Goal: Information Seeking & Learning: Check status

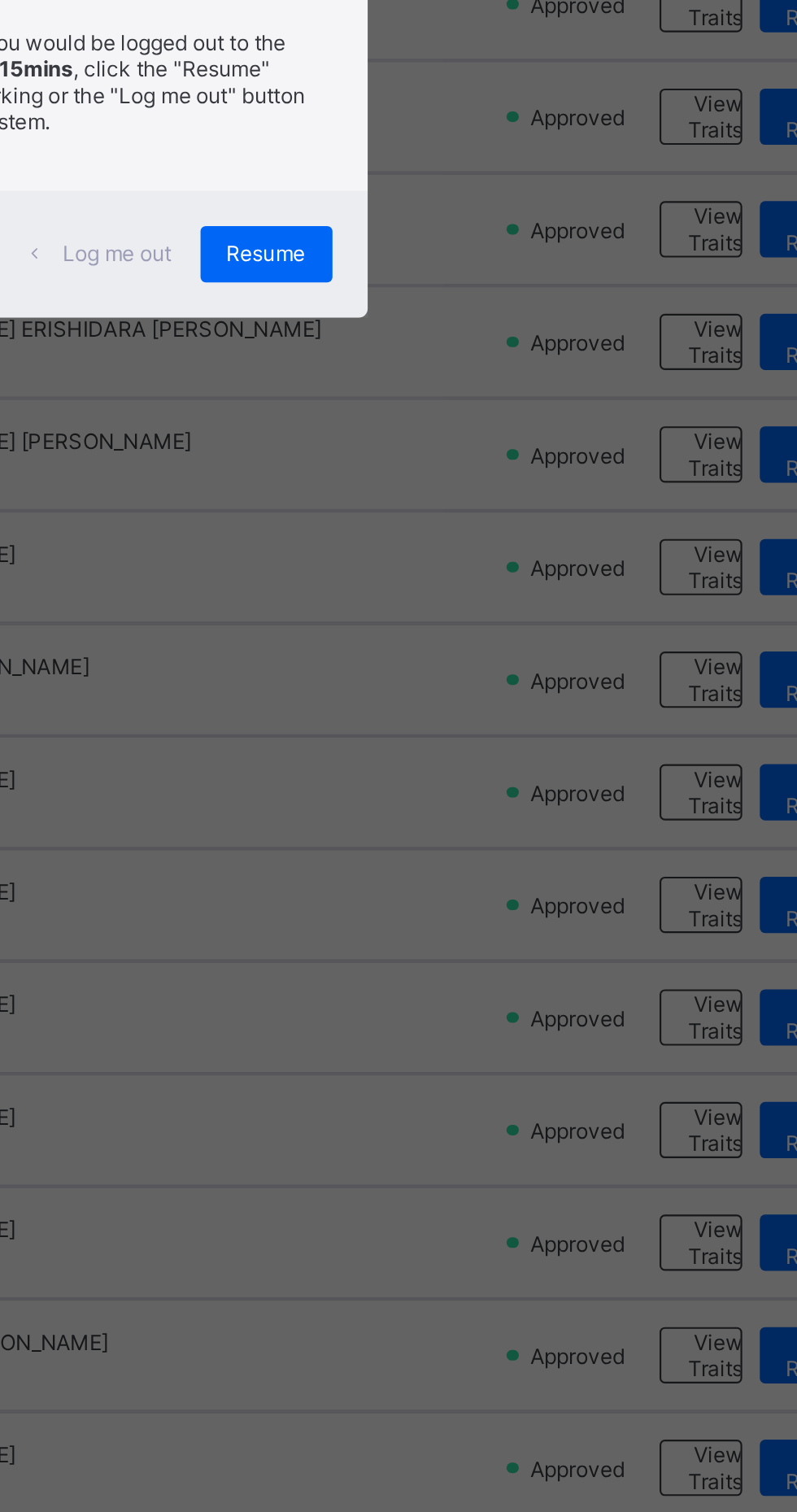
scroll to position [418, 0]
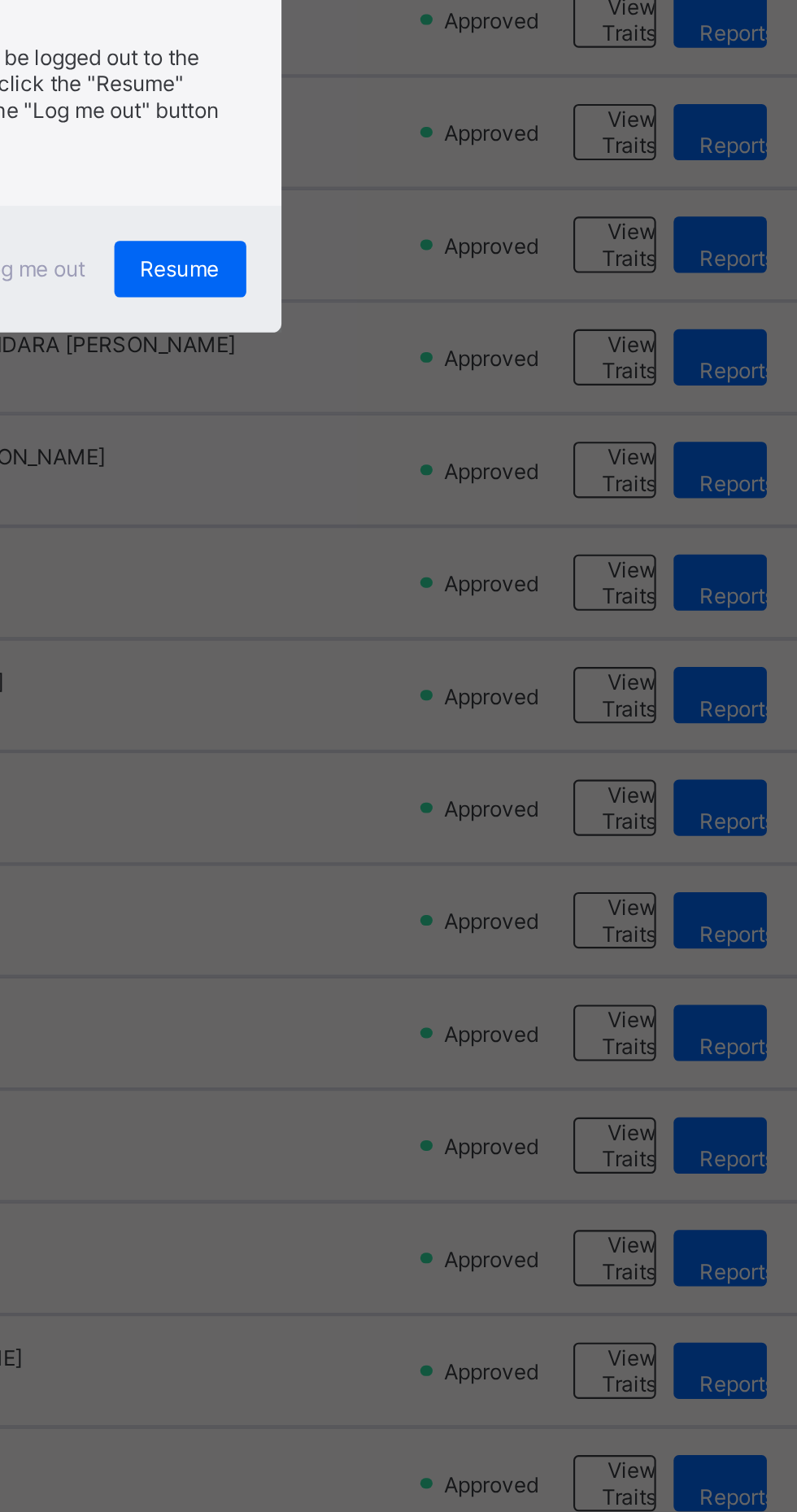
click at [523, 692] on div "×" at bounding box center [515, 678] width 16 height 28
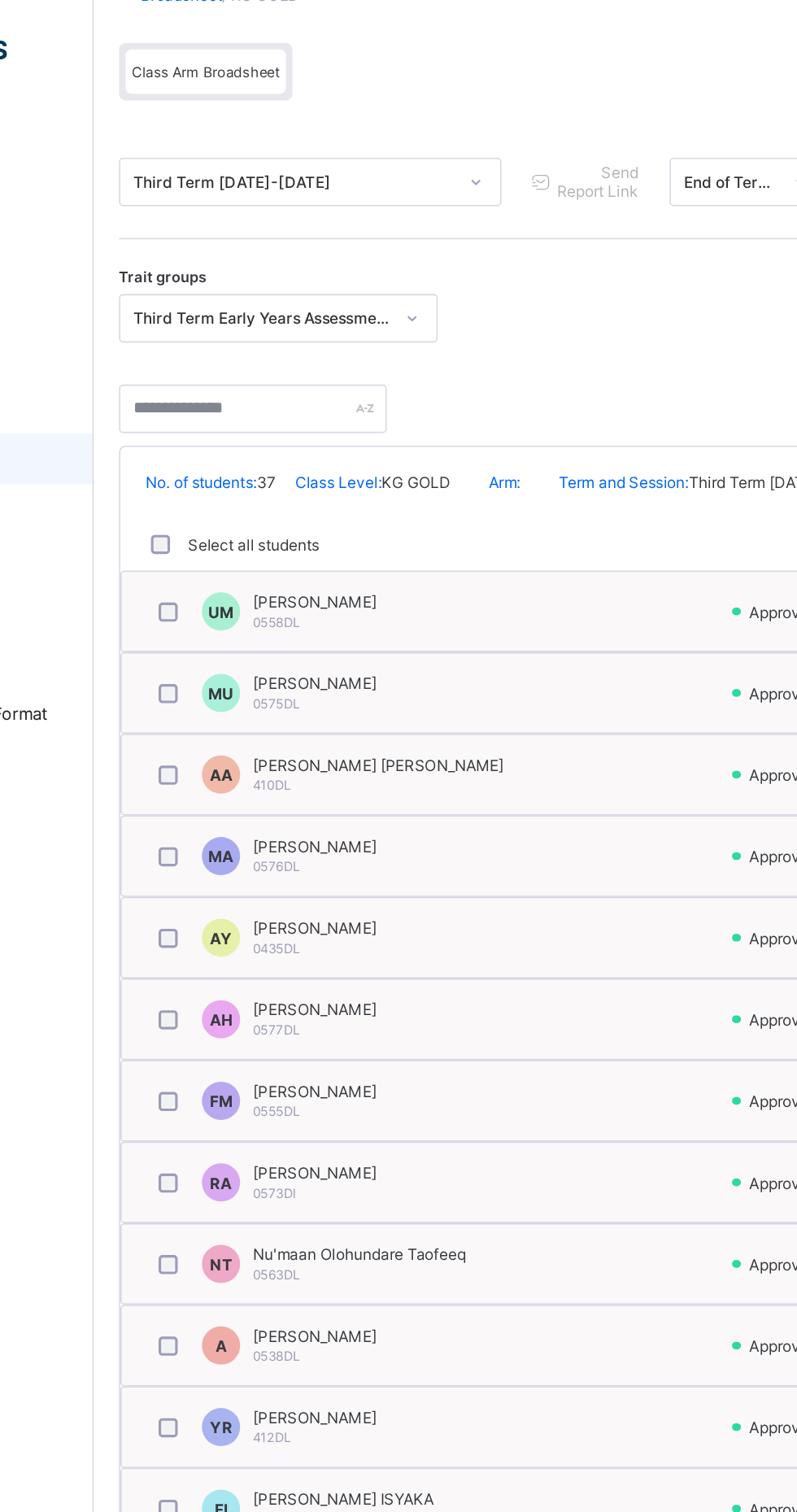
scroll to position [0, 0]
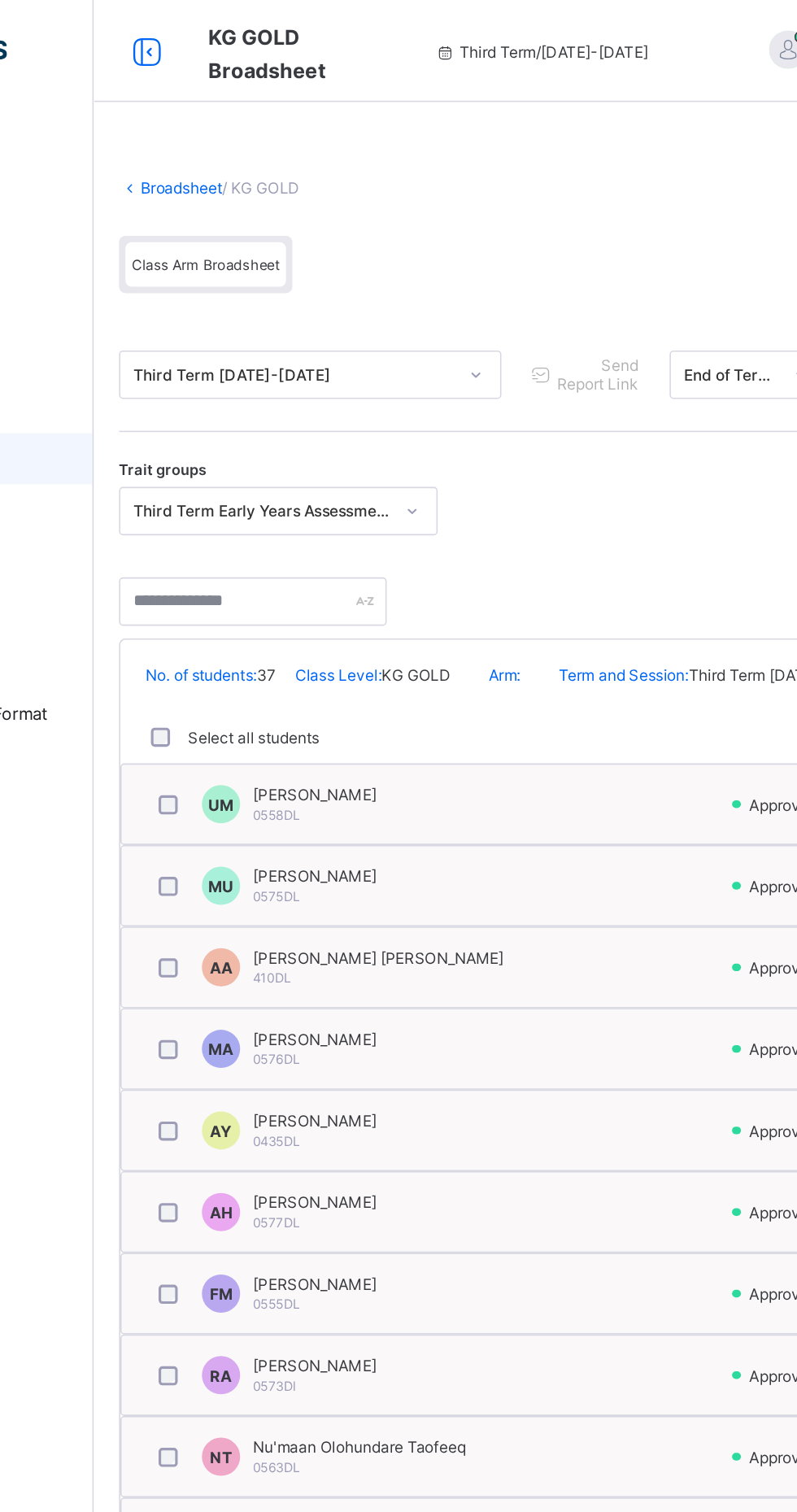
click at [231, 119] on link "Broadsheet" at bounding box center [251, 120] width 52 height 12
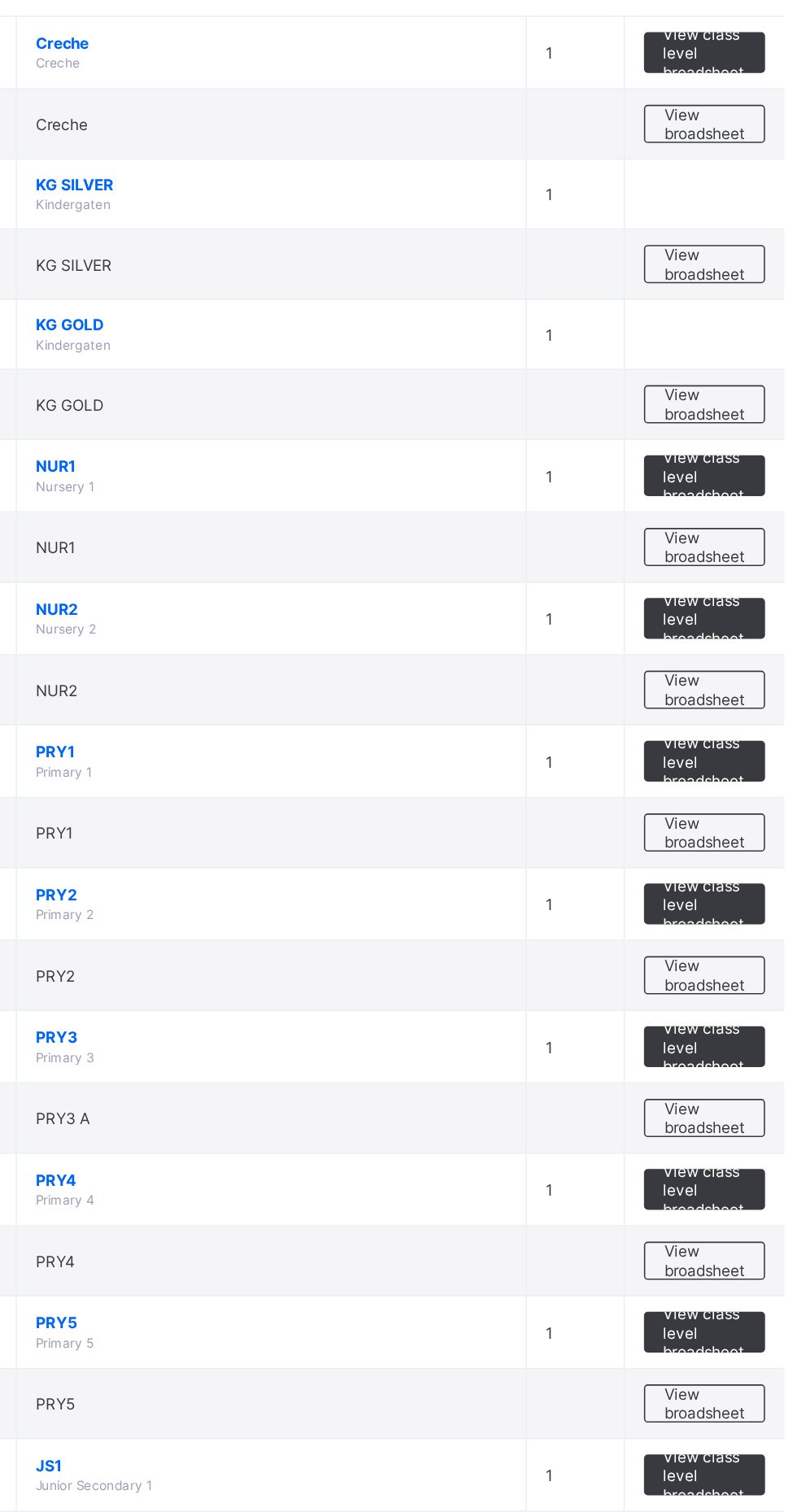
click at [717, 909] on span "View broadsheet" at bounding box center [717, 906] width 51 height 25
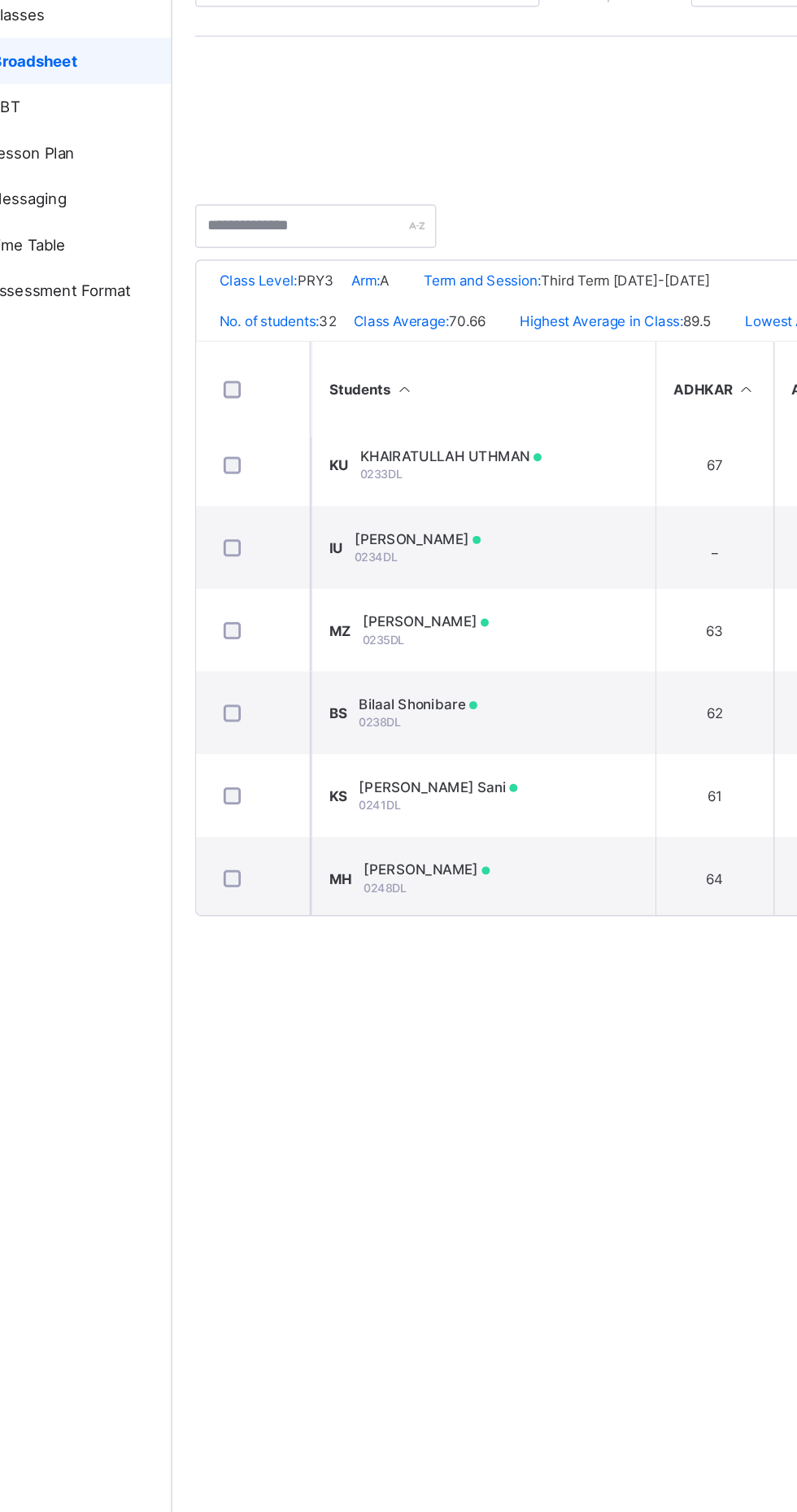
scroll to position [919, 0]
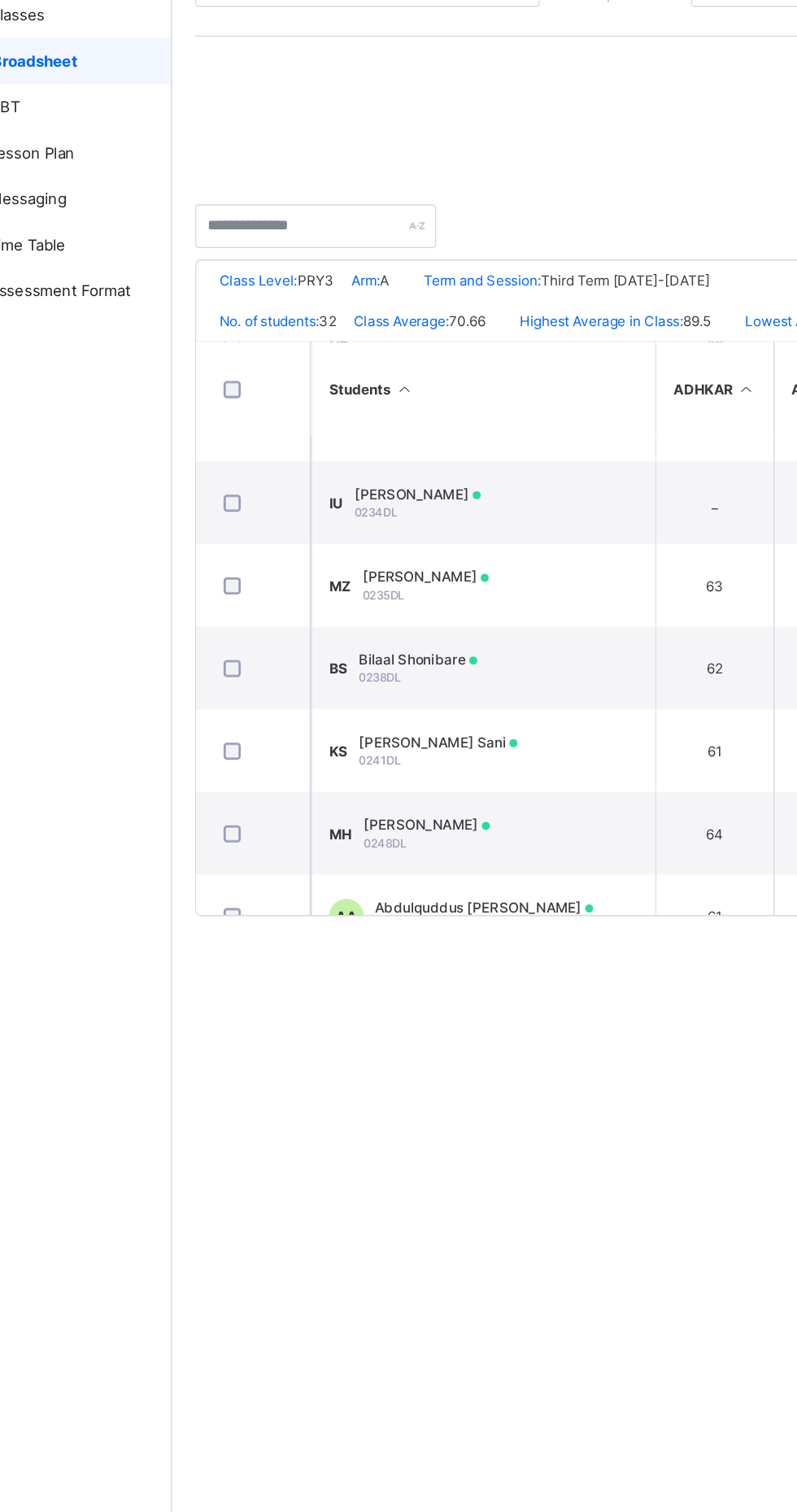
click at [491, 776] on td "KS Khadija Fadal Sani 0241DL" at bounding box center [416, 781] width 244 height 59
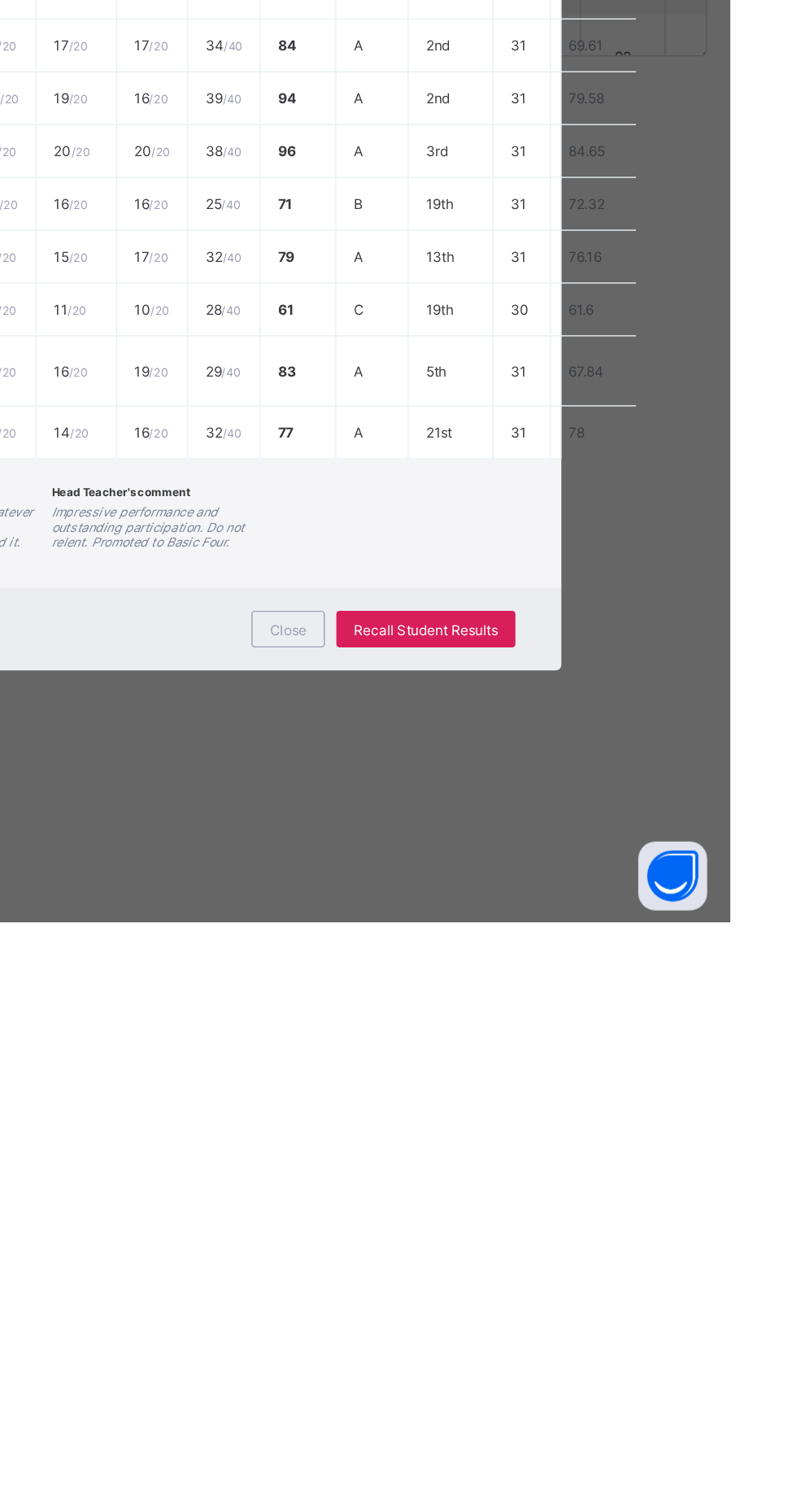
scroll to position [0, 0]
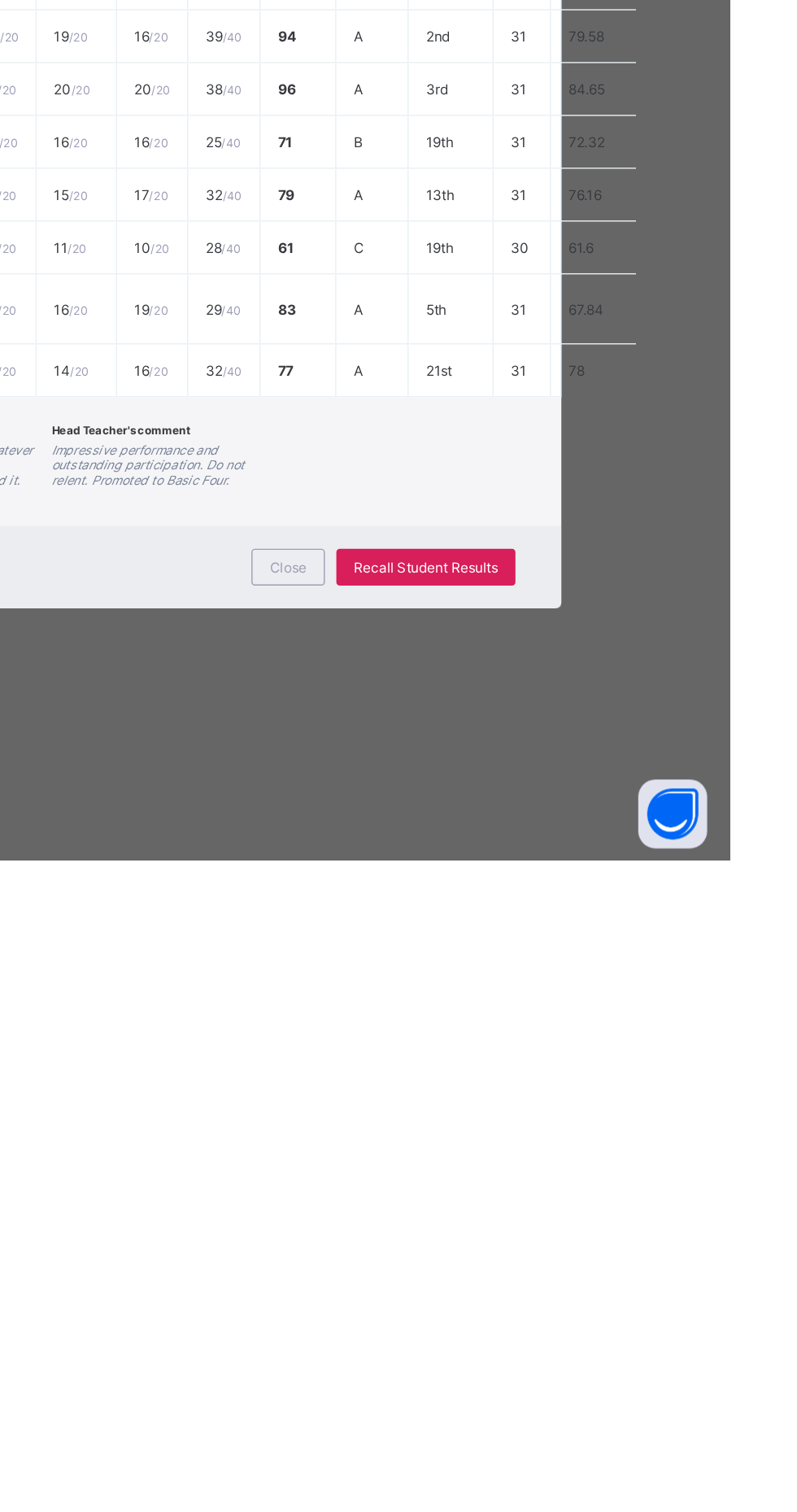
click at [510, 1317] on div "Close" at bounding box center [483, 1305] width 52 height 26
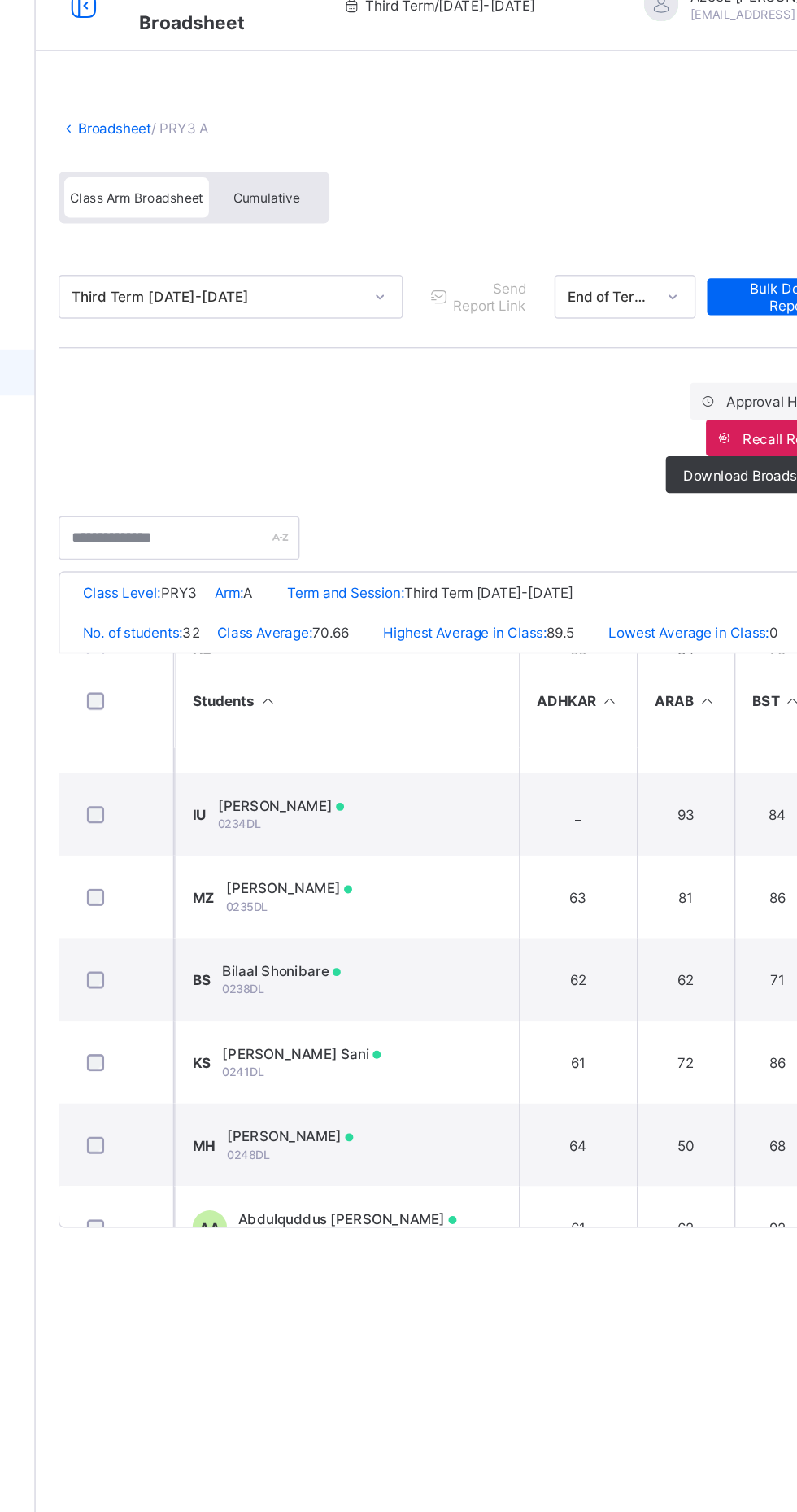
click at [374, 175] on div "Cumulative" at bounding box center [359, 168] width 82 height 28
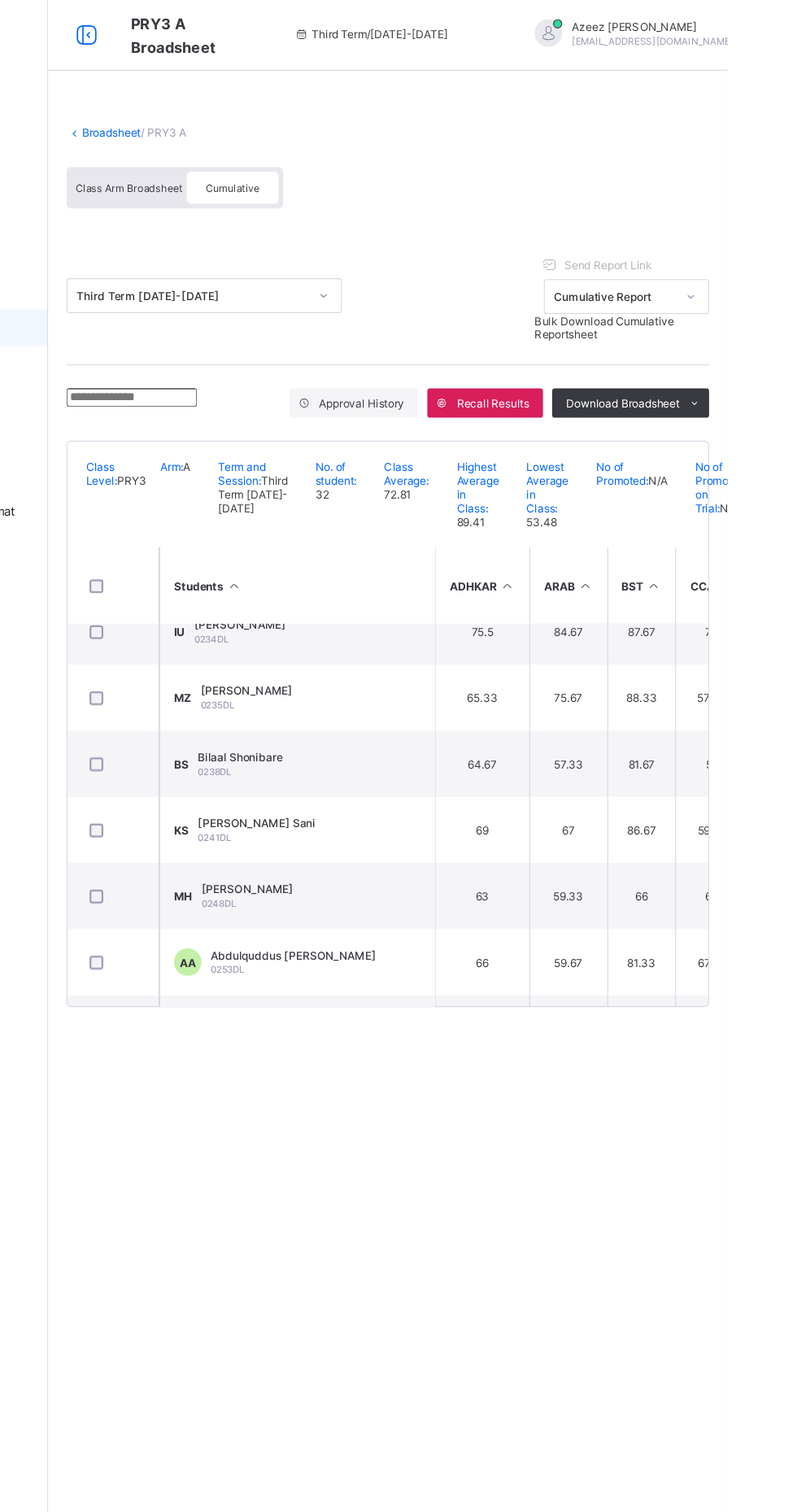
scroll to position [966, 0]
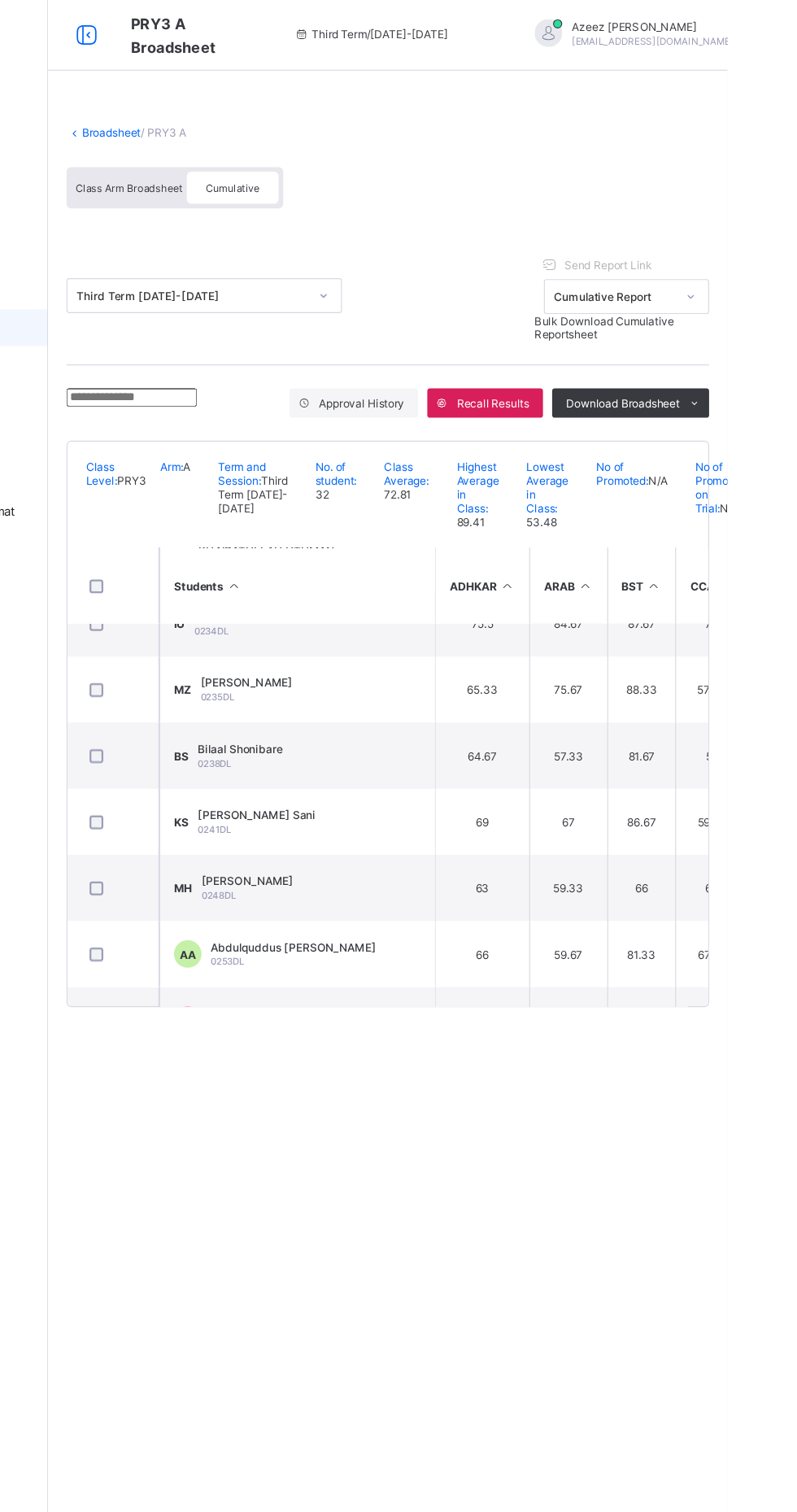
click at [623, 760] on td "67" at bounding box center [656, 730] width 69 height 59
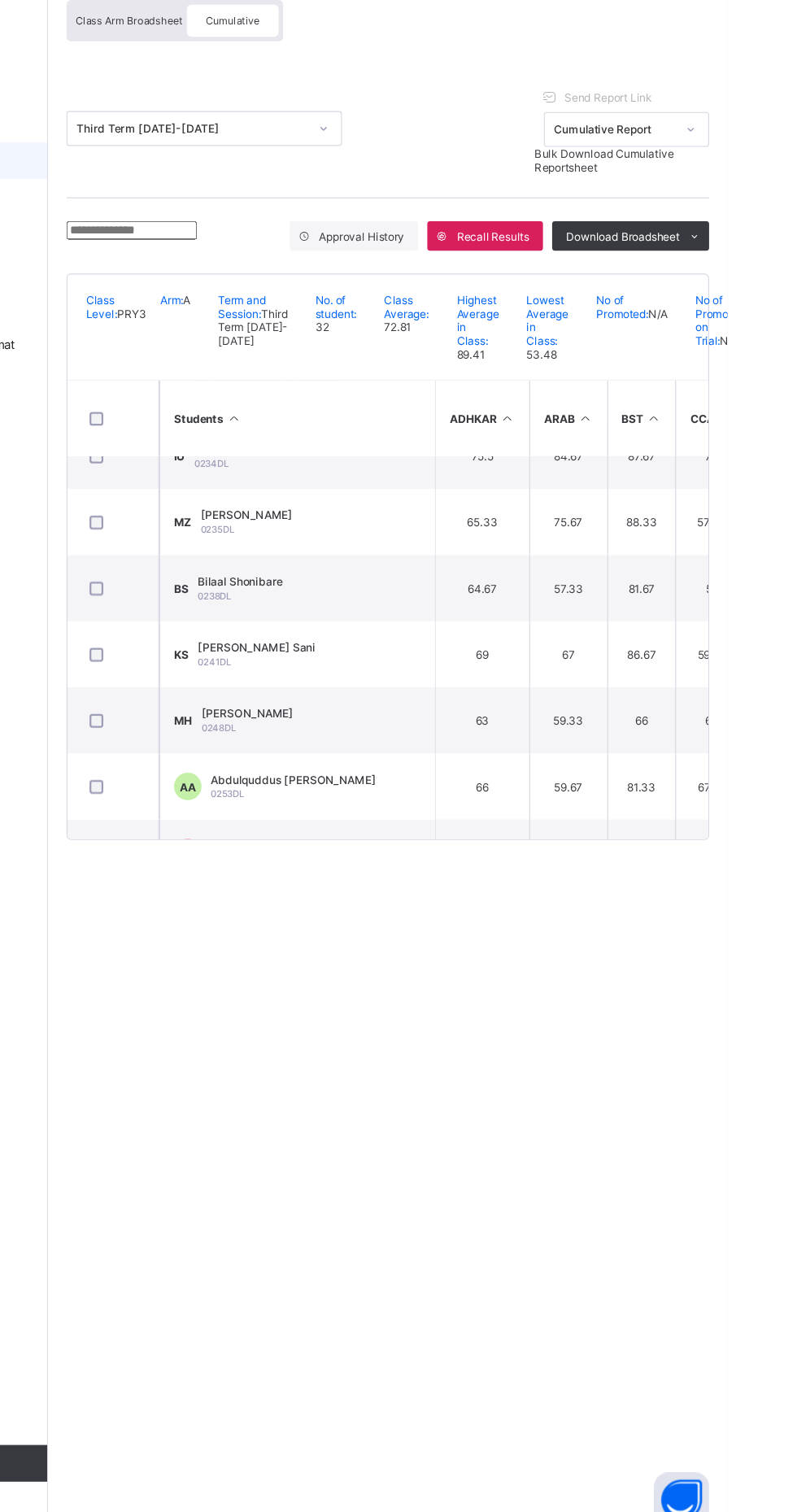
click at [615, 760] on td "69" at bounding box center [580, 730] width 84 height 59
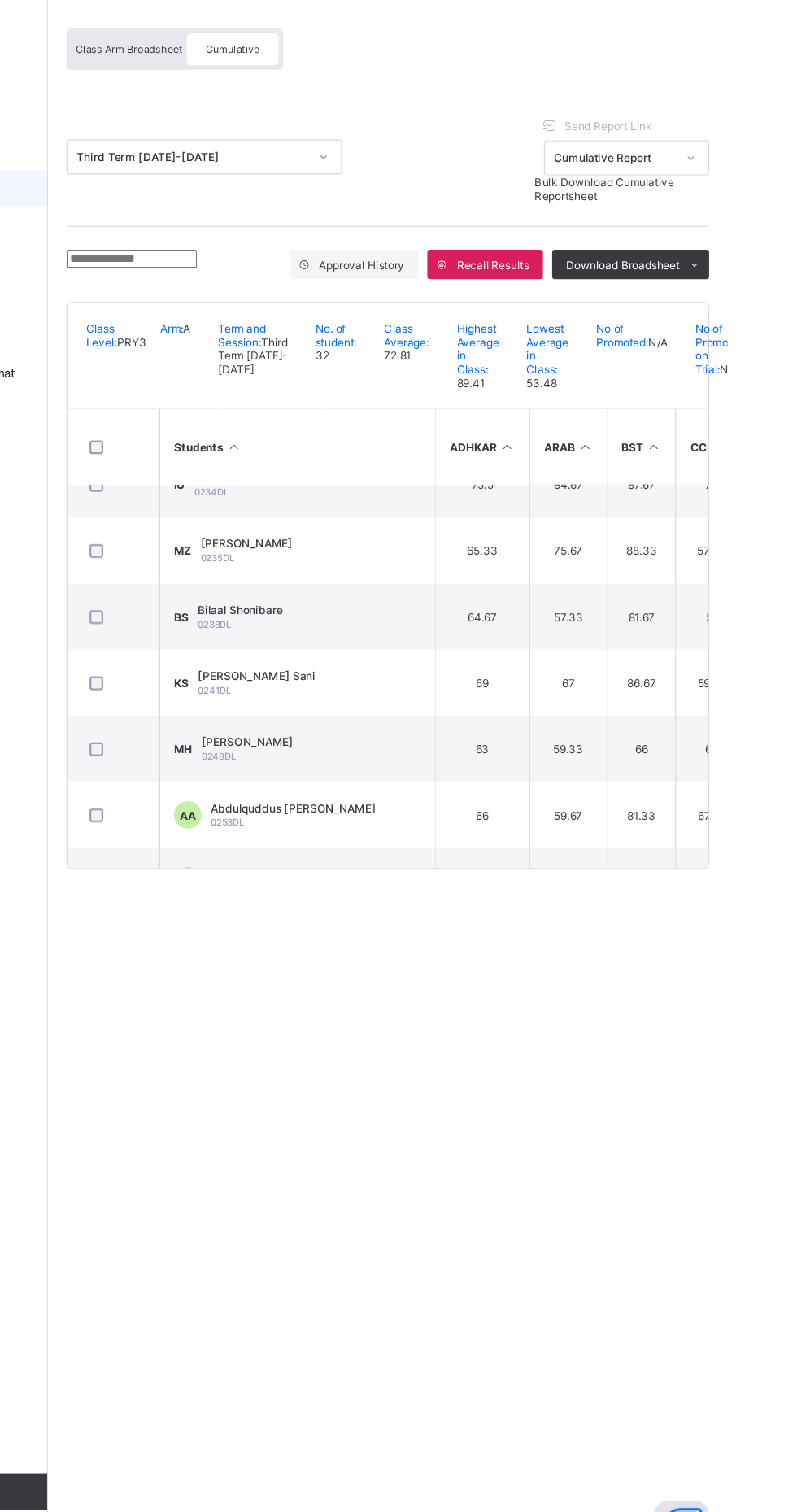
click at [383, 160] on div "Cumulative" at bounding box center [359, 168] width 82 height 28
click at [364, 169] on span "Cumulative" at bounding box center [359, 169] width 47 height 11
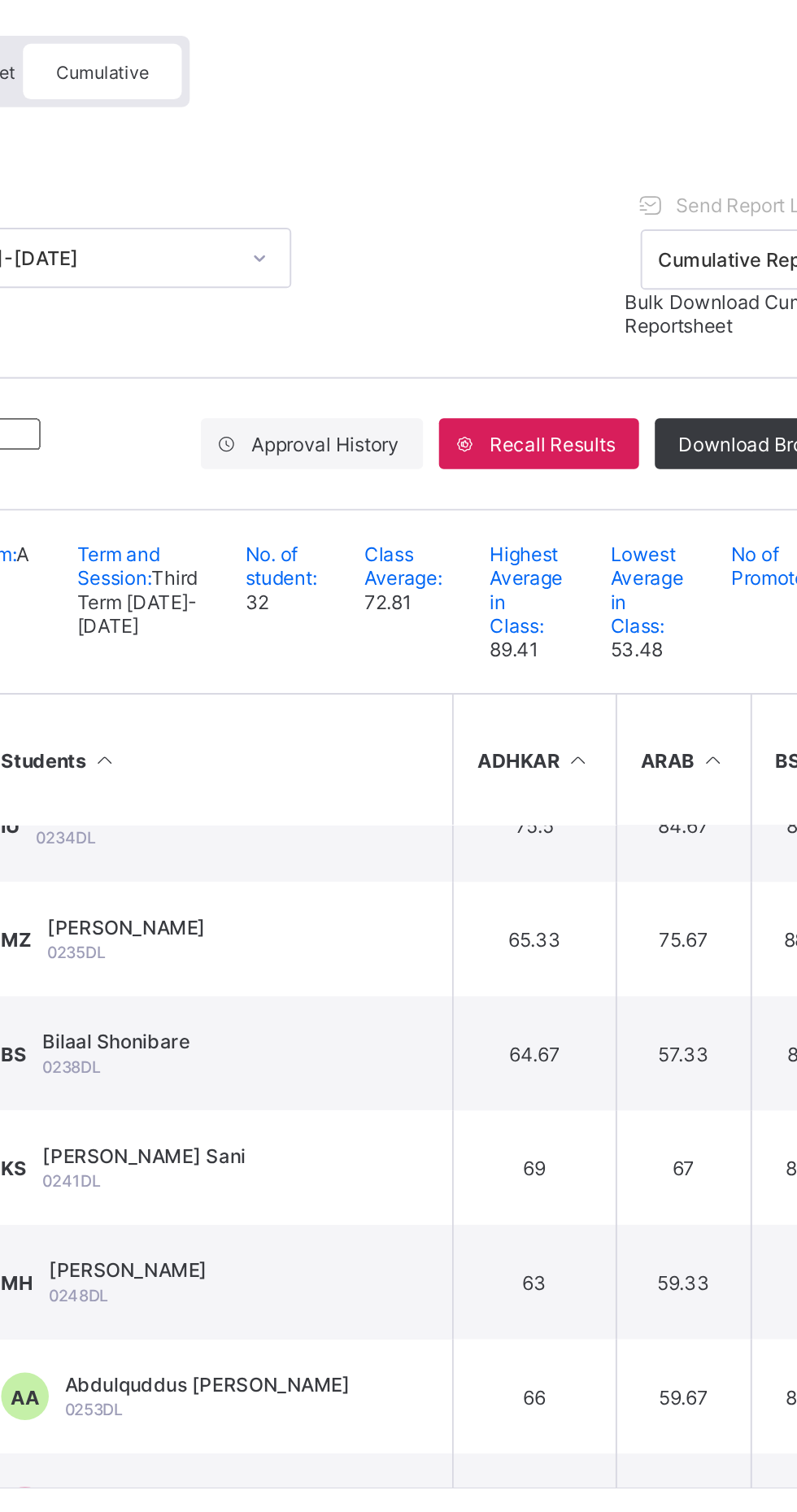
click at [384, 175] on div "Cumulative" at bounding box center [359, 168] width 82 height 28
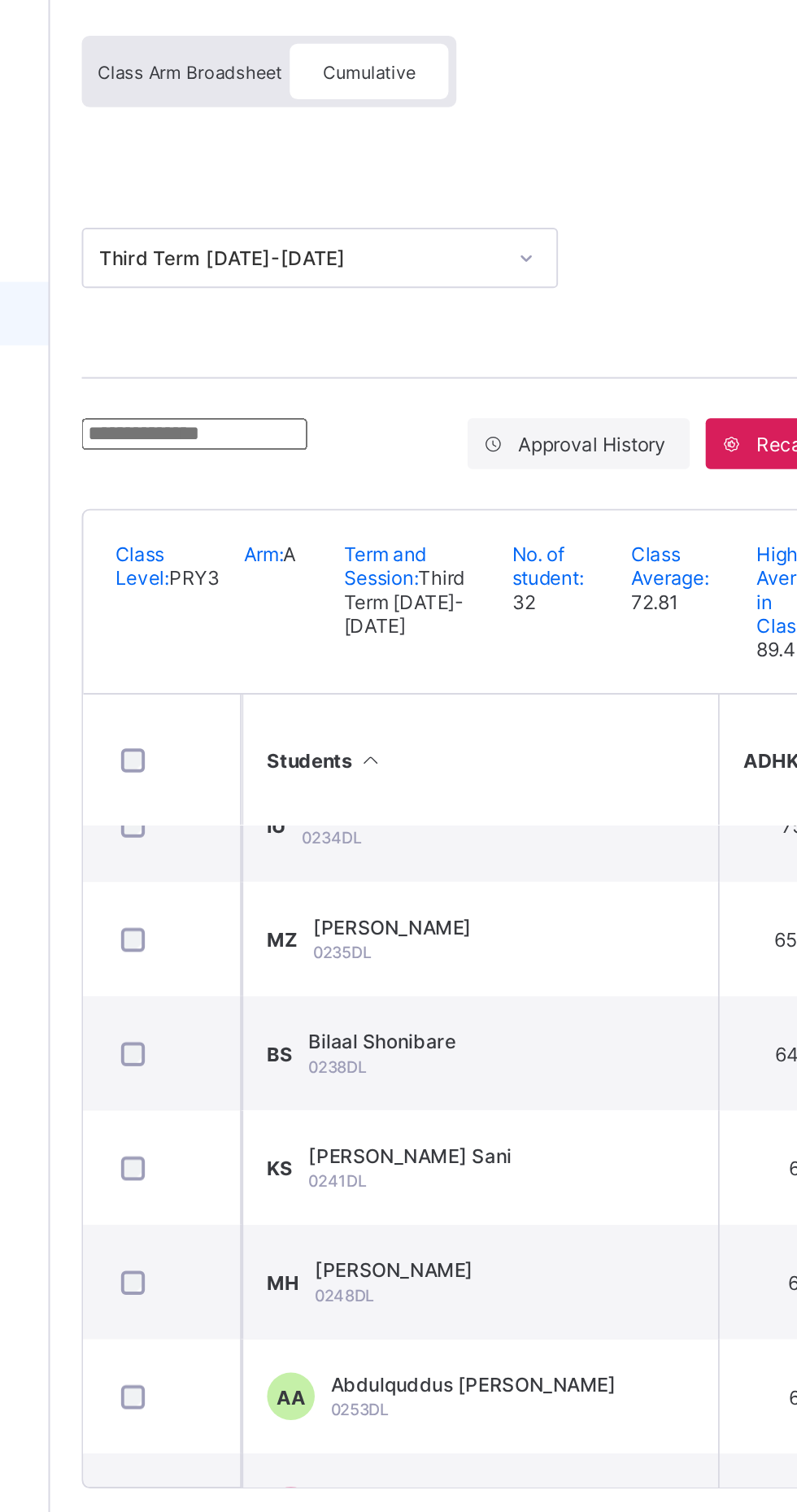
click at [281, 177] on div "Class Arm Broadsheet" at bounding box center [267, 168] width 103 height 28
click at [276, 164] on span "Class Arm Broadsheet" at bounding box center [267, 169] width 95 height 11
click at [393, 165] on div "Cumulative" at bounding box center [359, 168] width 82 height 28
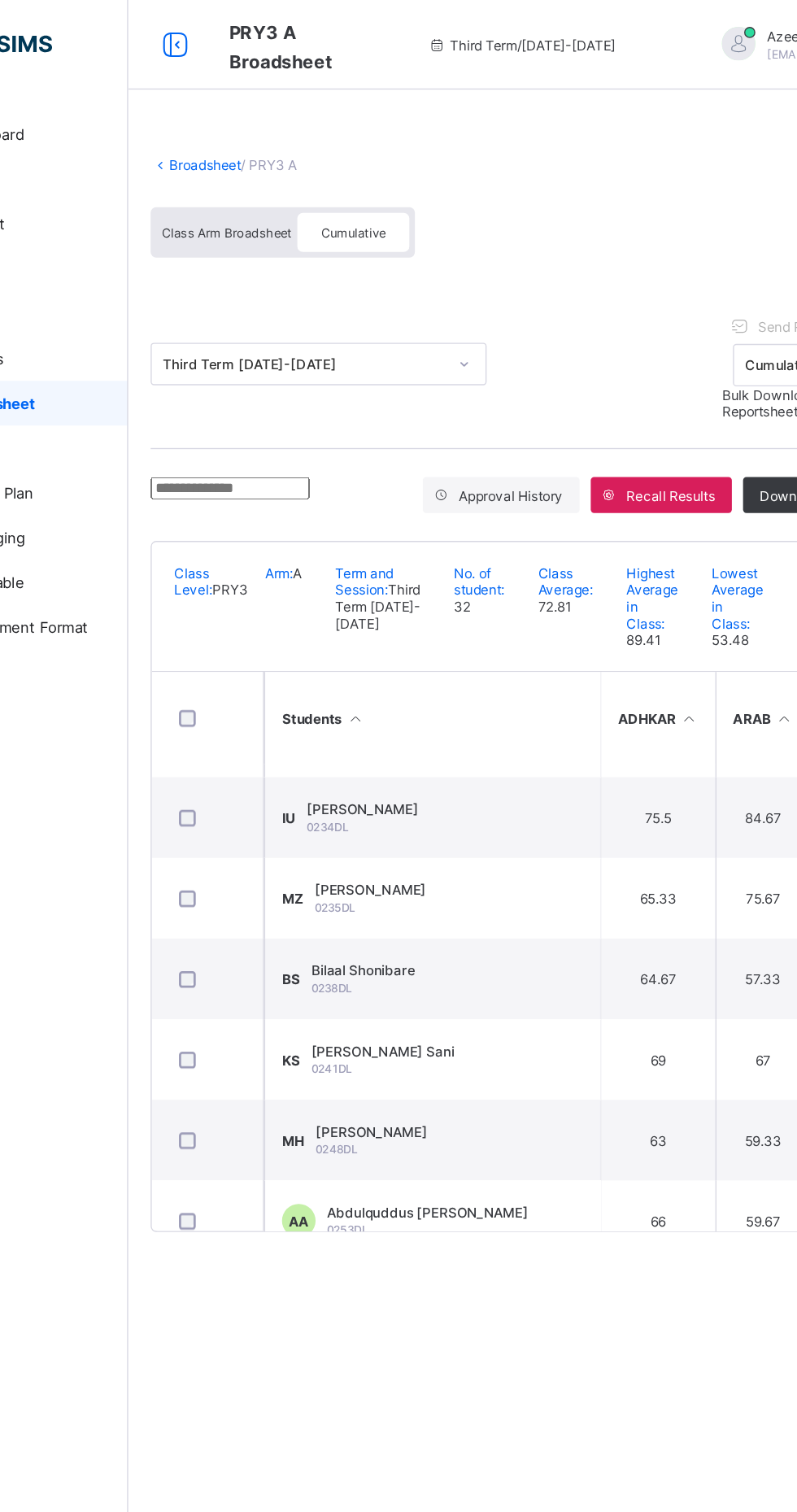
scroll to position [948, 0]
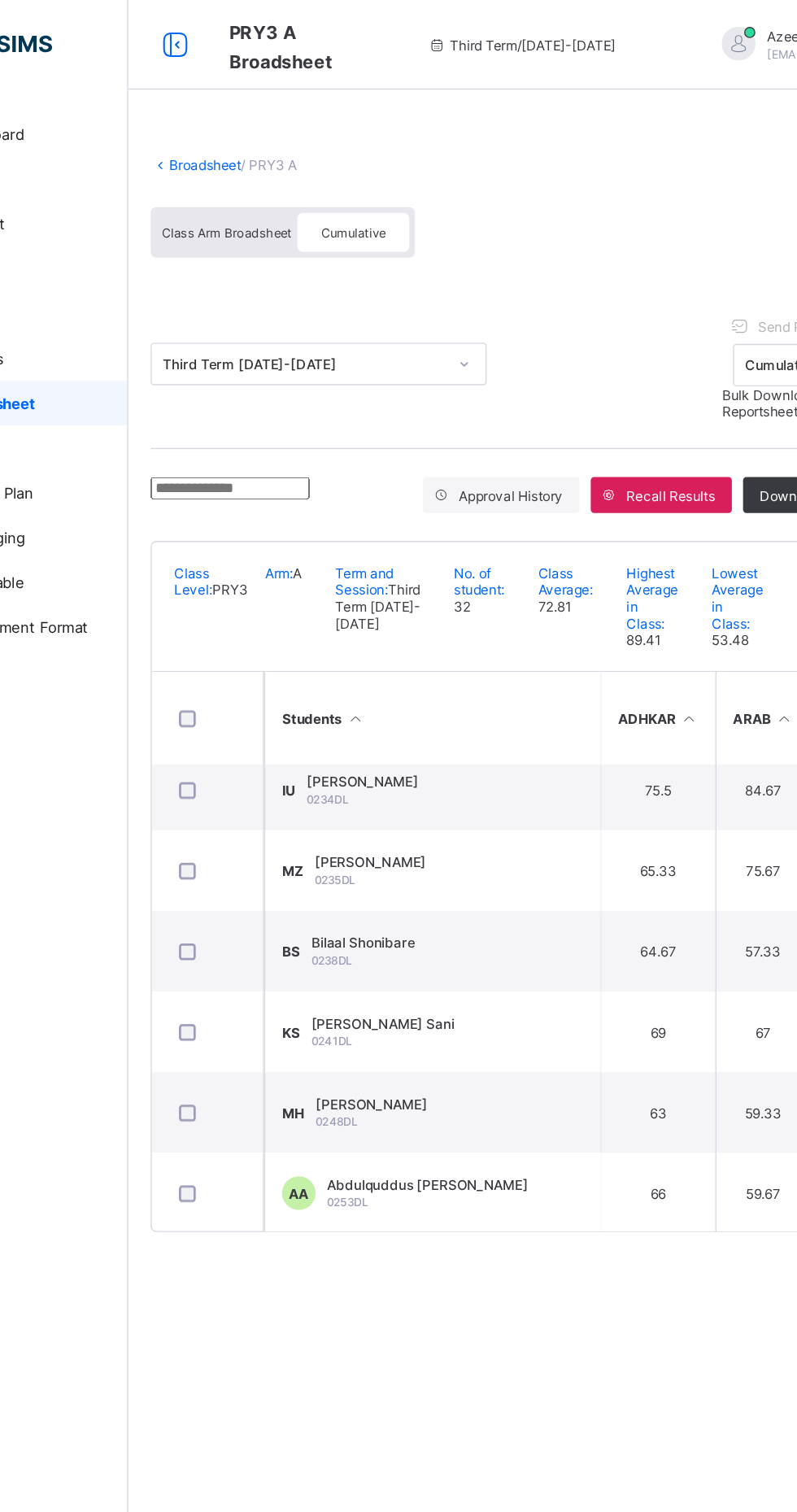
click at [495, 778] on td "KS Khadija Fadal Sani 0241DL" at bounding box center [416, 749] width 244 height 59
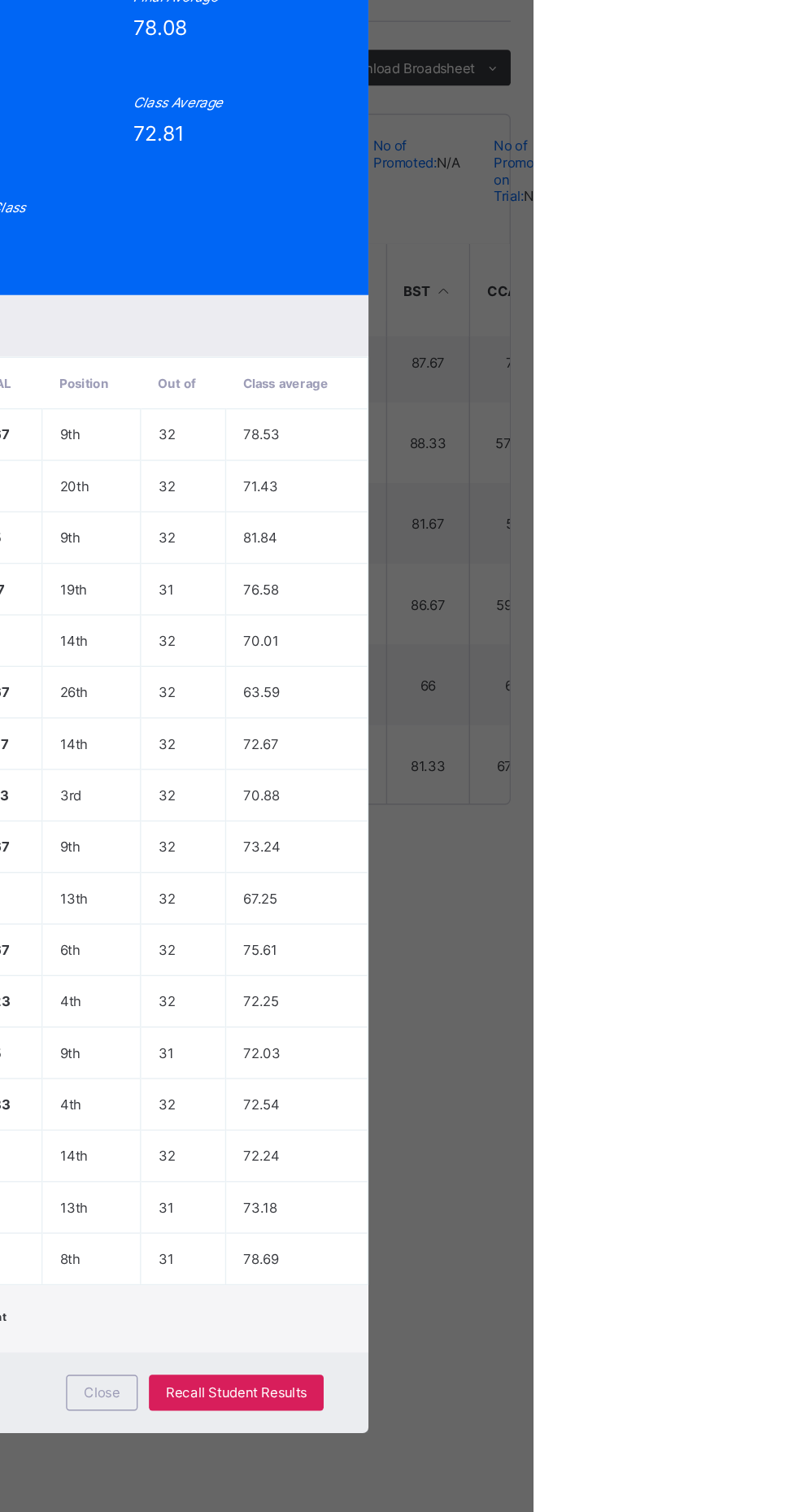
scroll to position [0, 0]
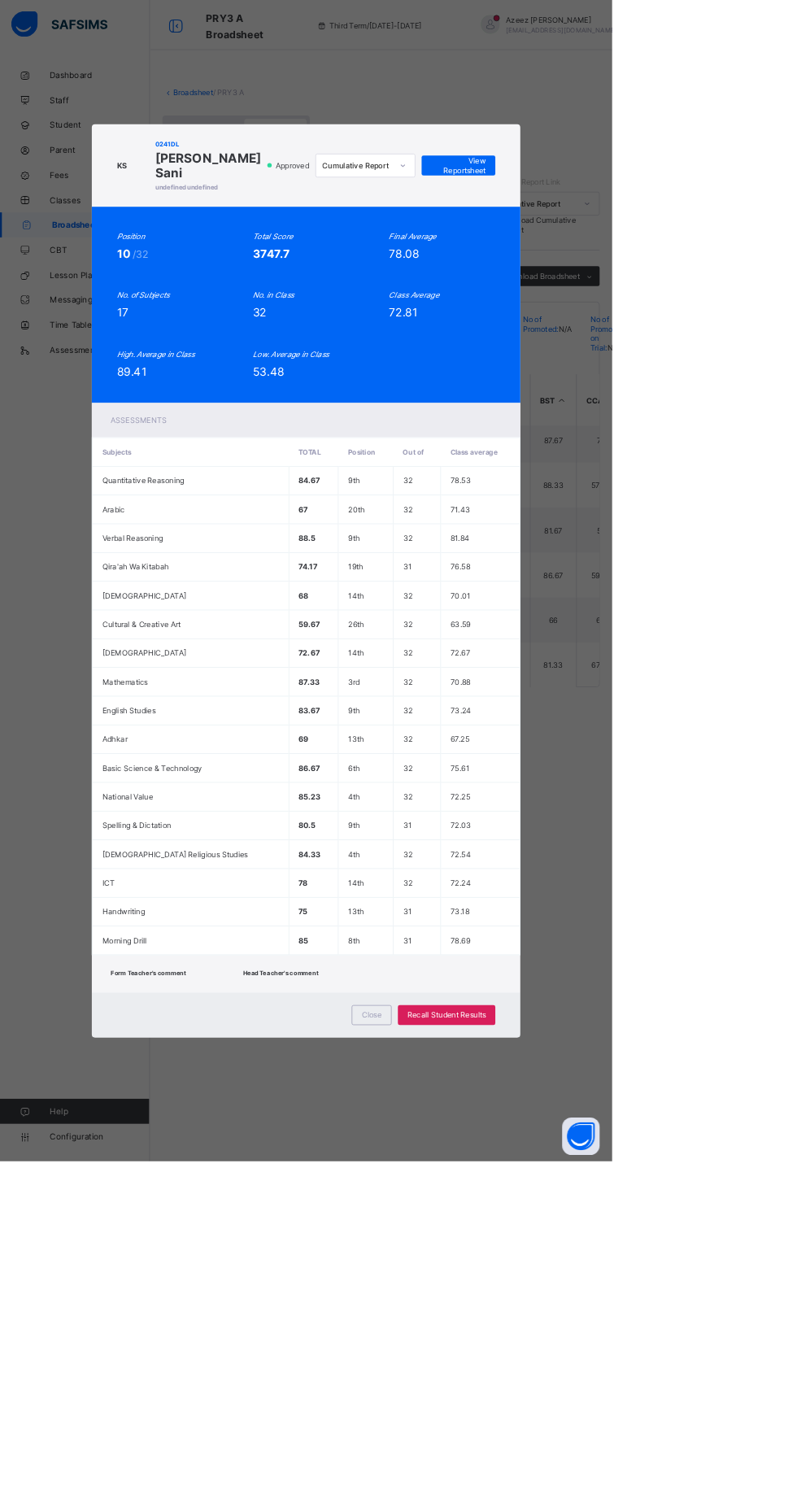
click at [633, 228] on span "View Reportsheet" at bounding box center [597, 216] width 72 height 25
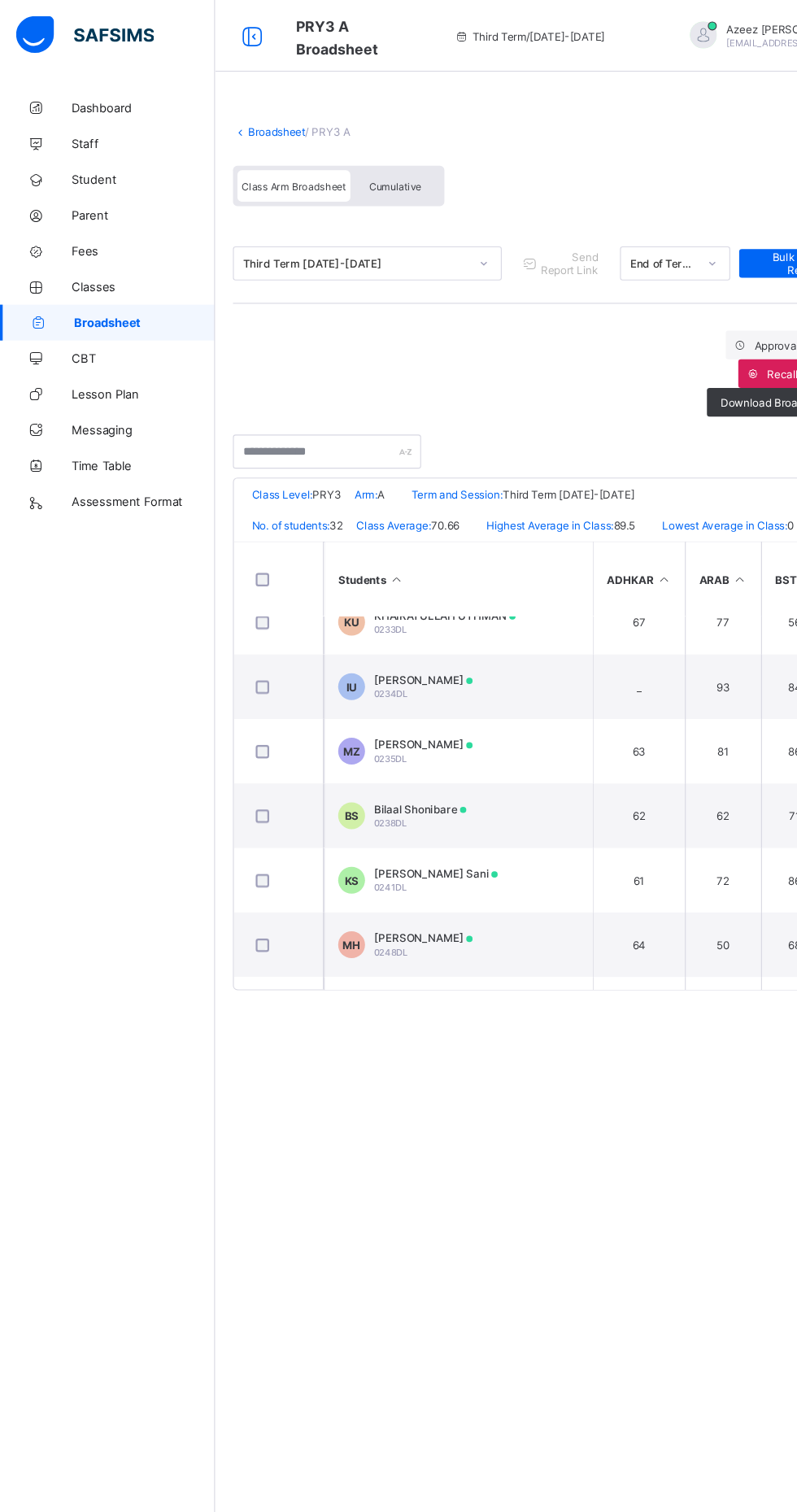
scroll to position [907, 0]
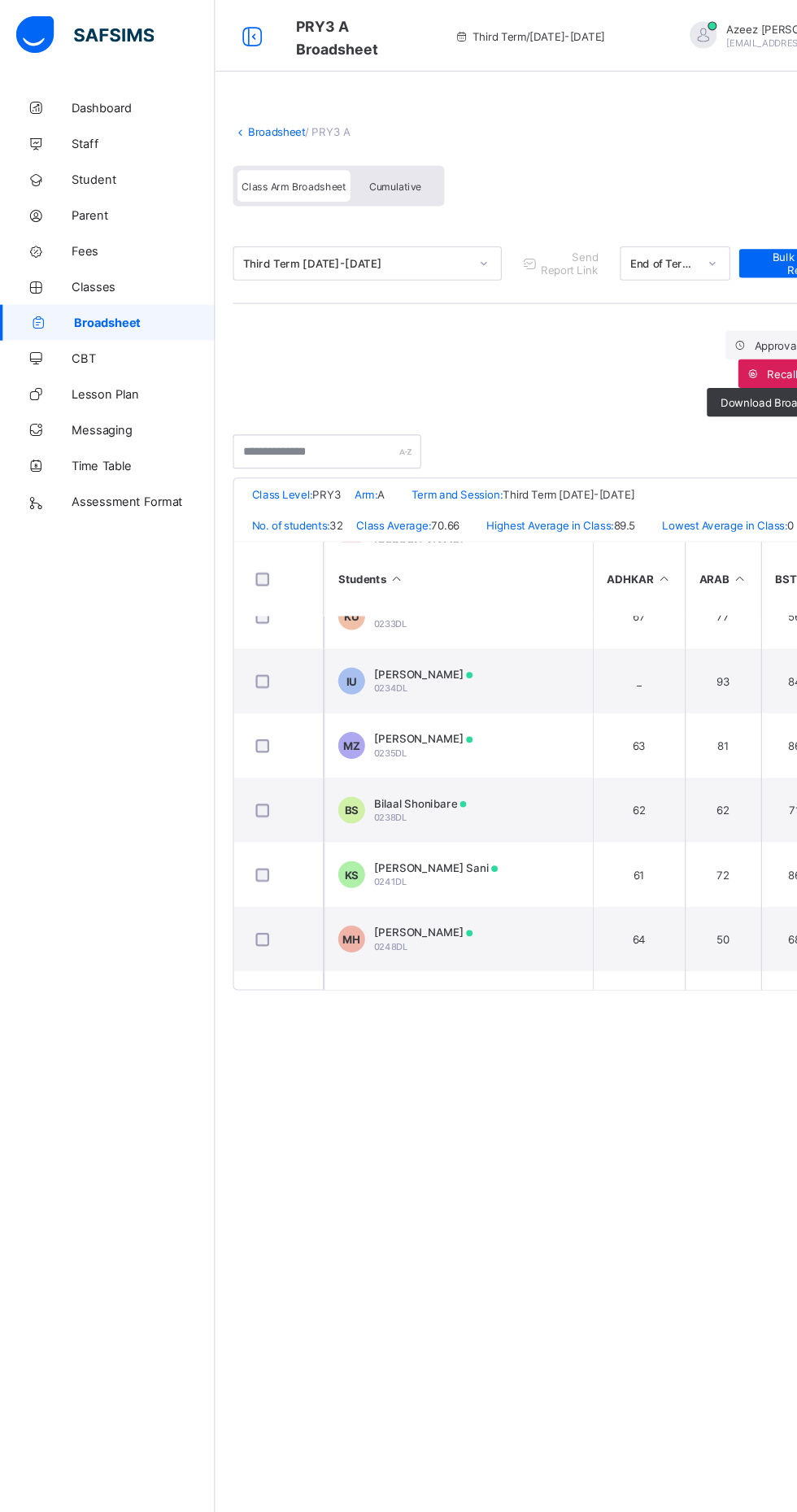
click at [521, 810] on td "KS Khadija Fadal Sani 0241DL" at bounding box center [416, 793] width 244 height 59
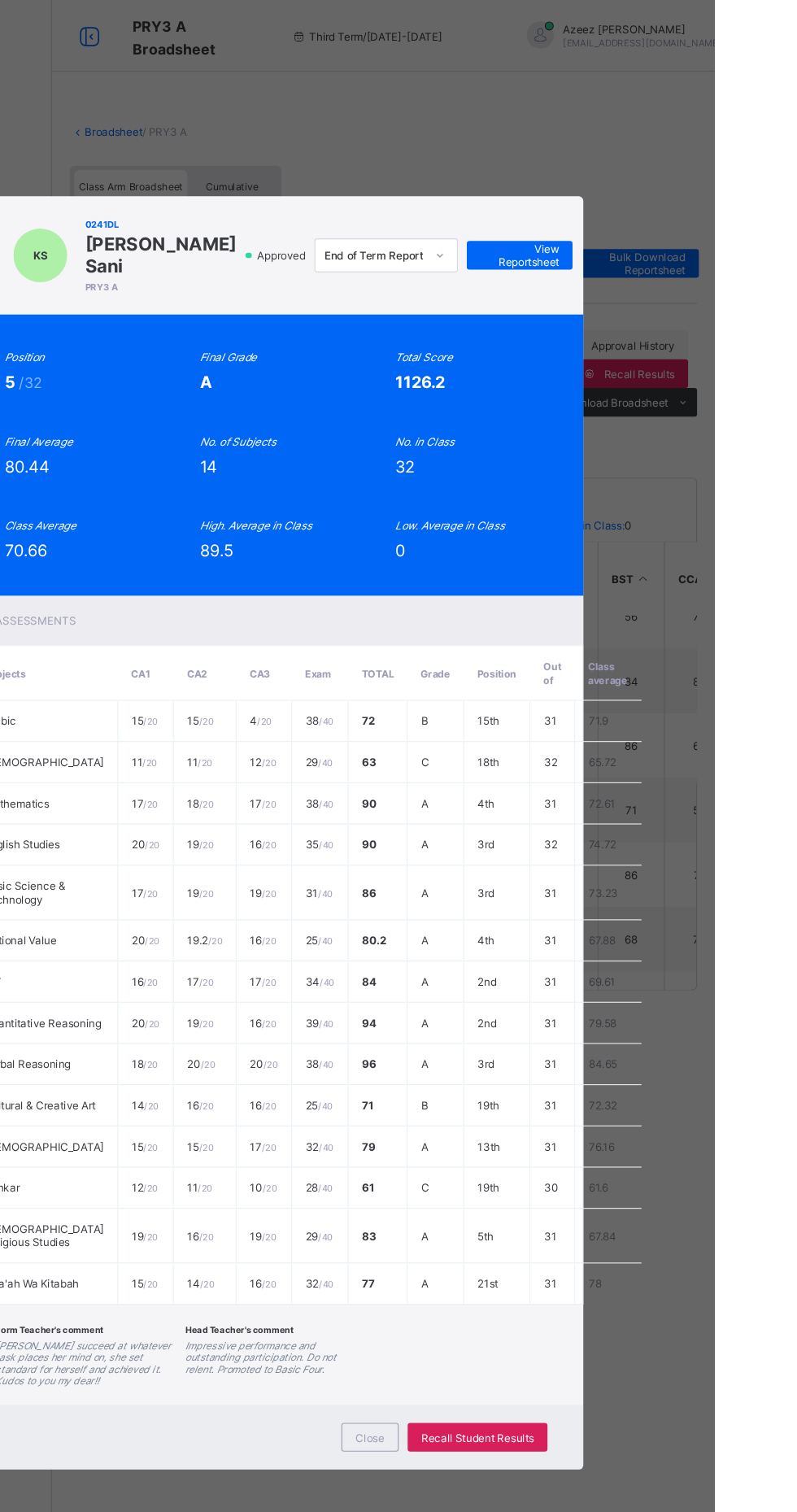
click at [656, 244] on span "View Reportsheet" at bounding box center [620, 232] width 72 height 25
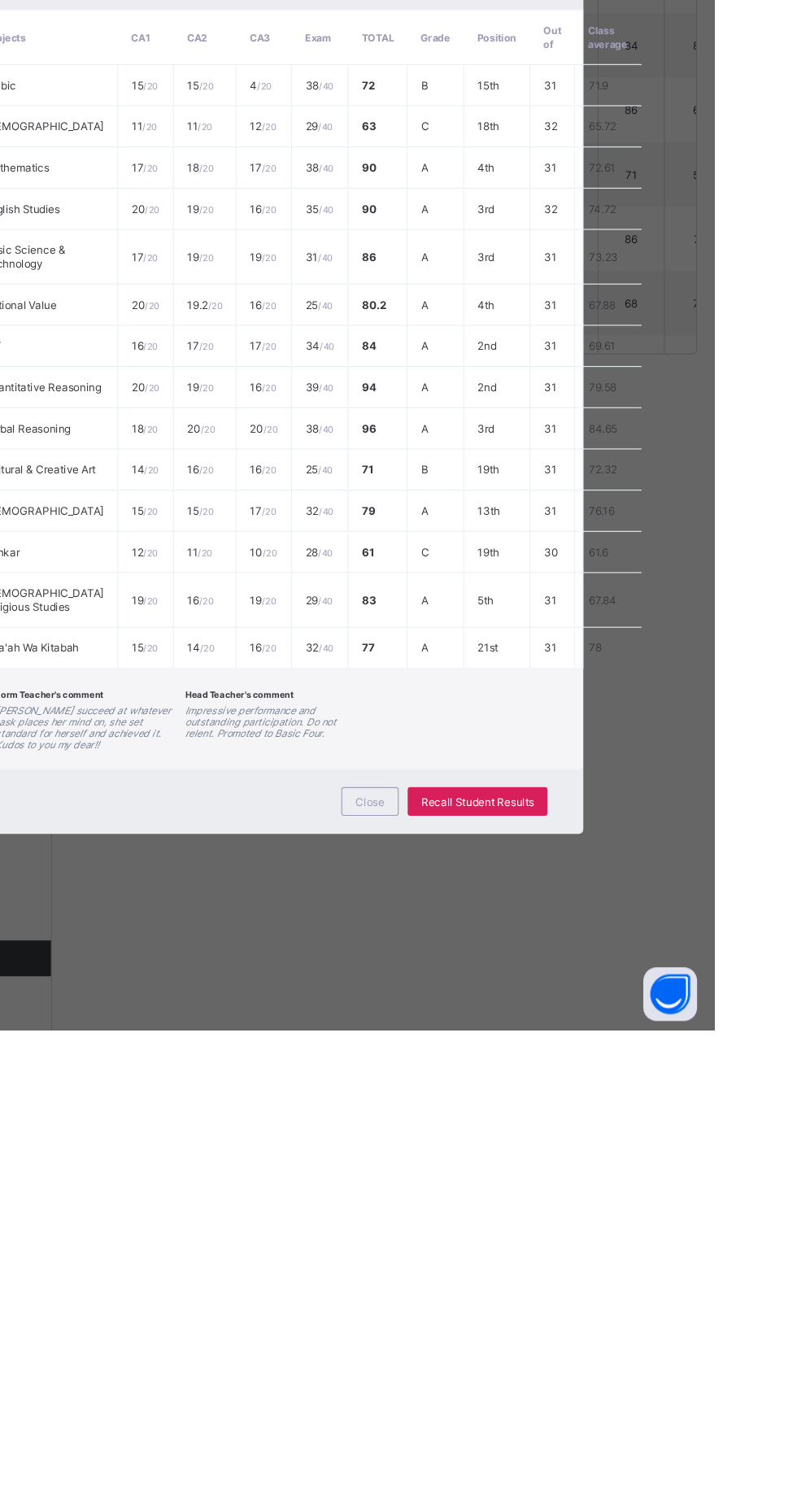
click at [497, 1311] on span "Close" at bounding box center [484, 1305] width 26 height 12
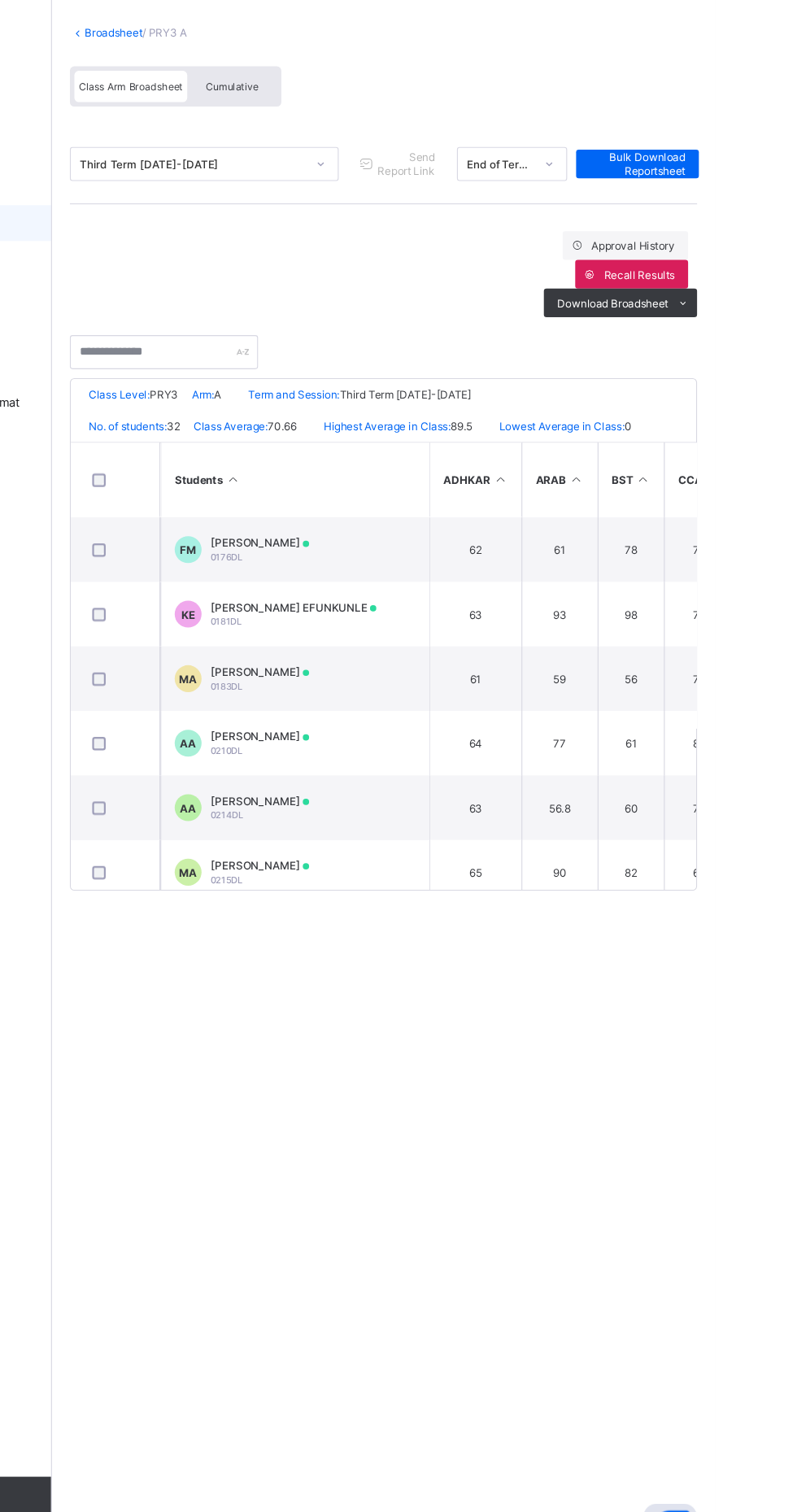
scroll to position [104, 0]
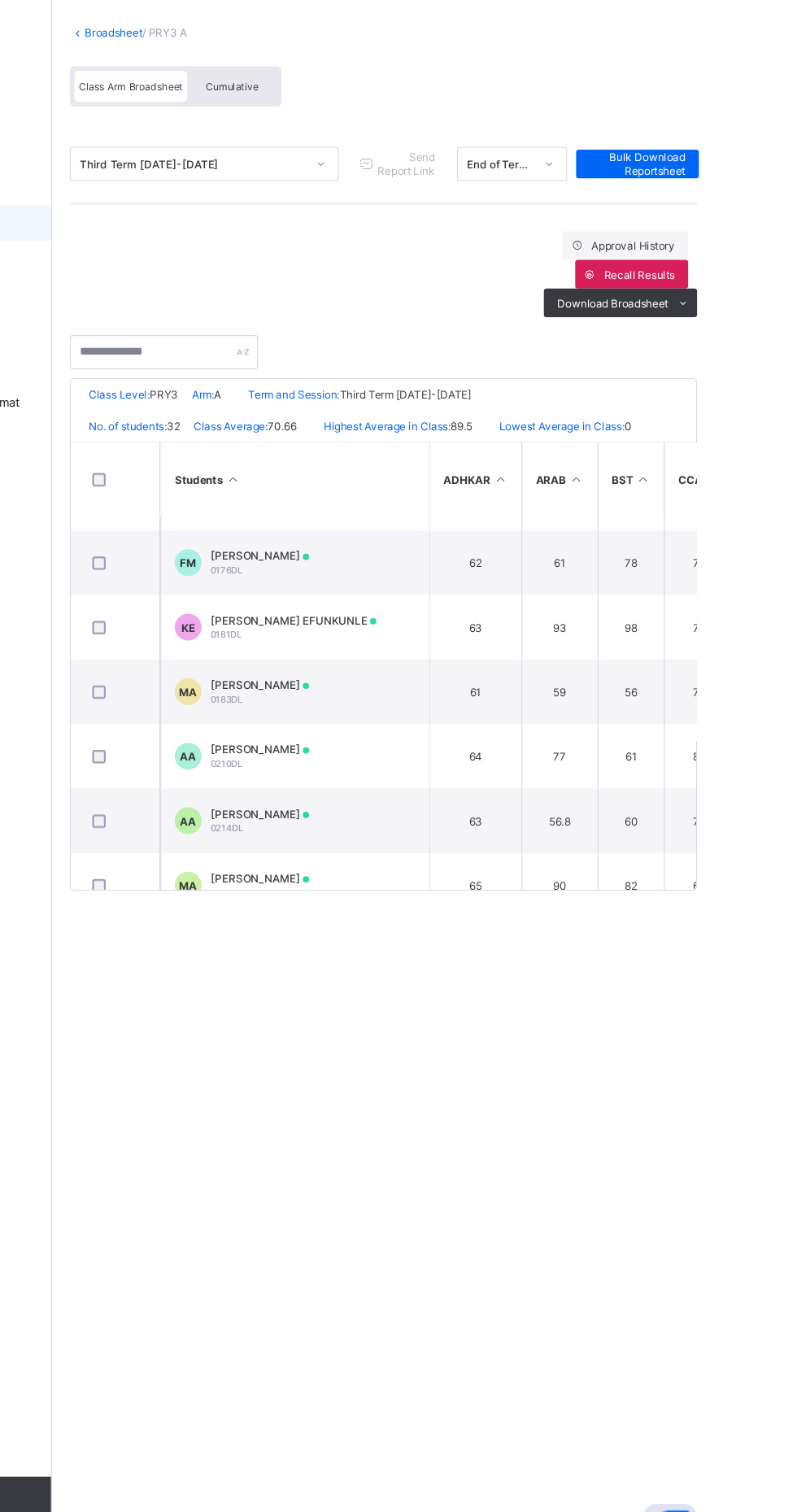
click at [720, 716] on td "56" at bounding box center [722, 718] width 61 height 59
click at [703, 723] on td "56" at bounding box center [722, 718] width 61 height 59
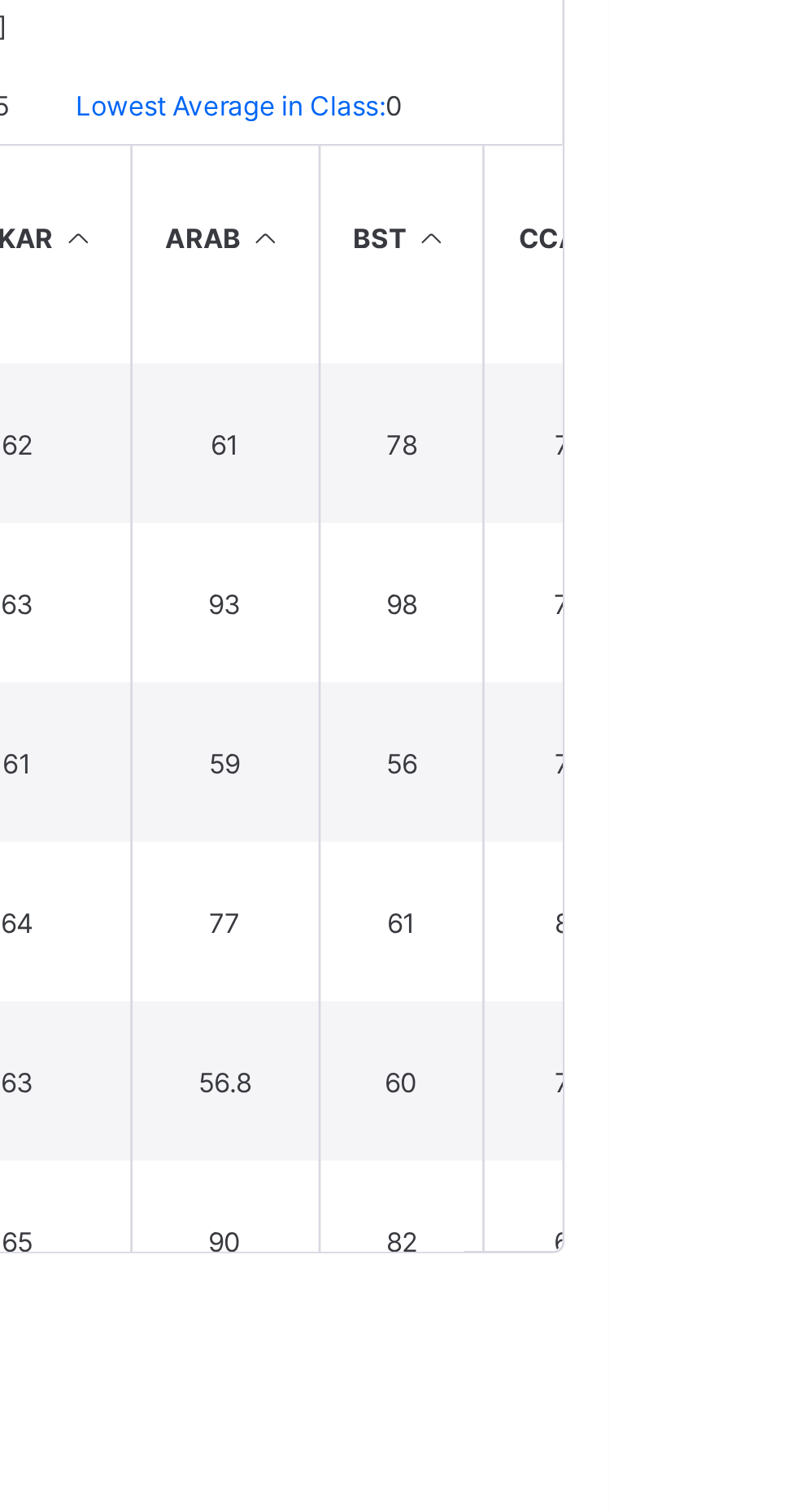
click at [684, 719] on td "59" at bounding box center [656, 718] width 69 height 59
click at [665, 706] on td "59" at bounding box center [656, 718] width 69 height 59
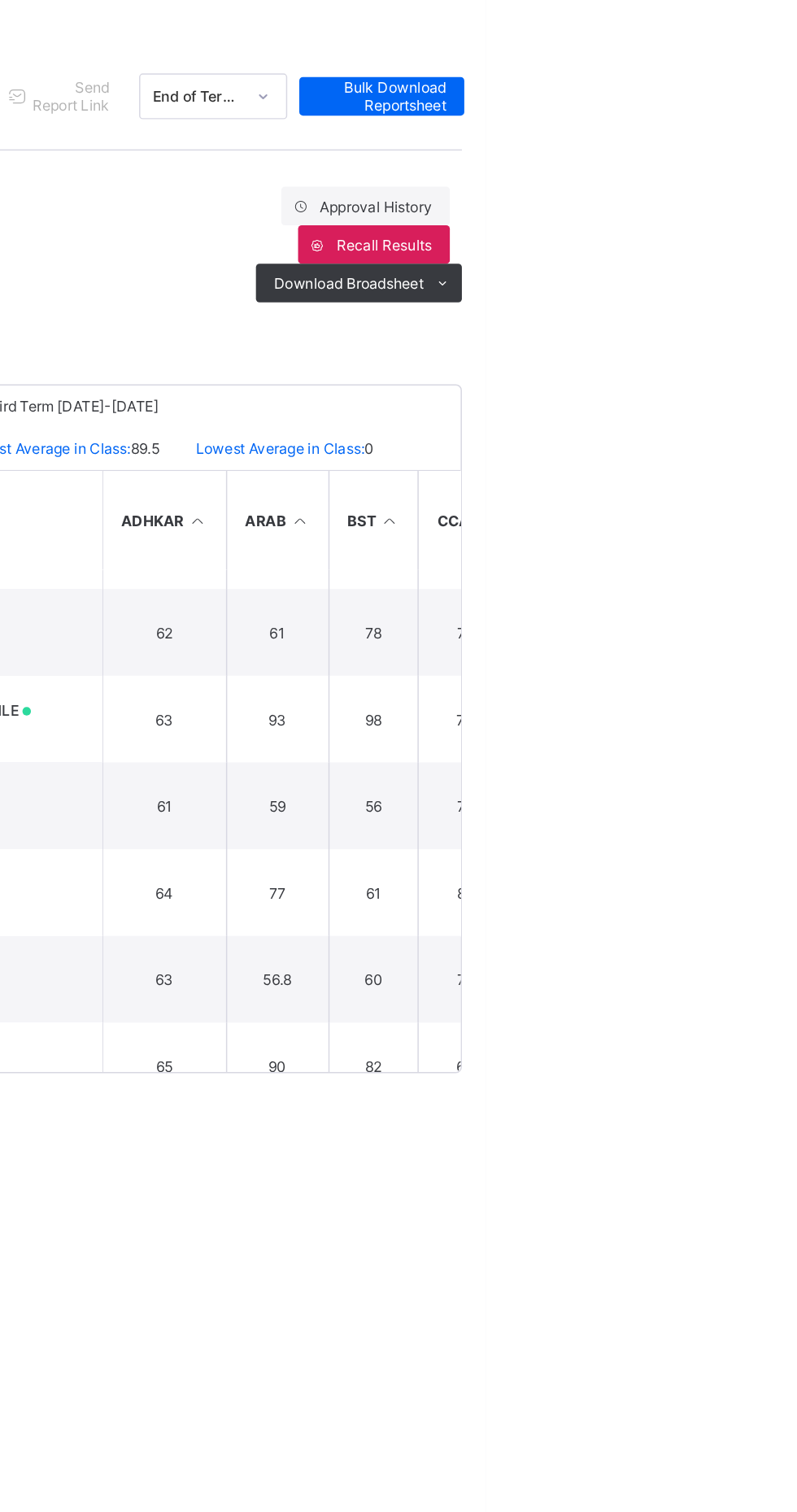
click at [624, 708] on td "59" at bounding box center [656, 718] width 69 height 59
click at [625, 713] on td "59" at bounding box center [656, 718] width 69 height 59
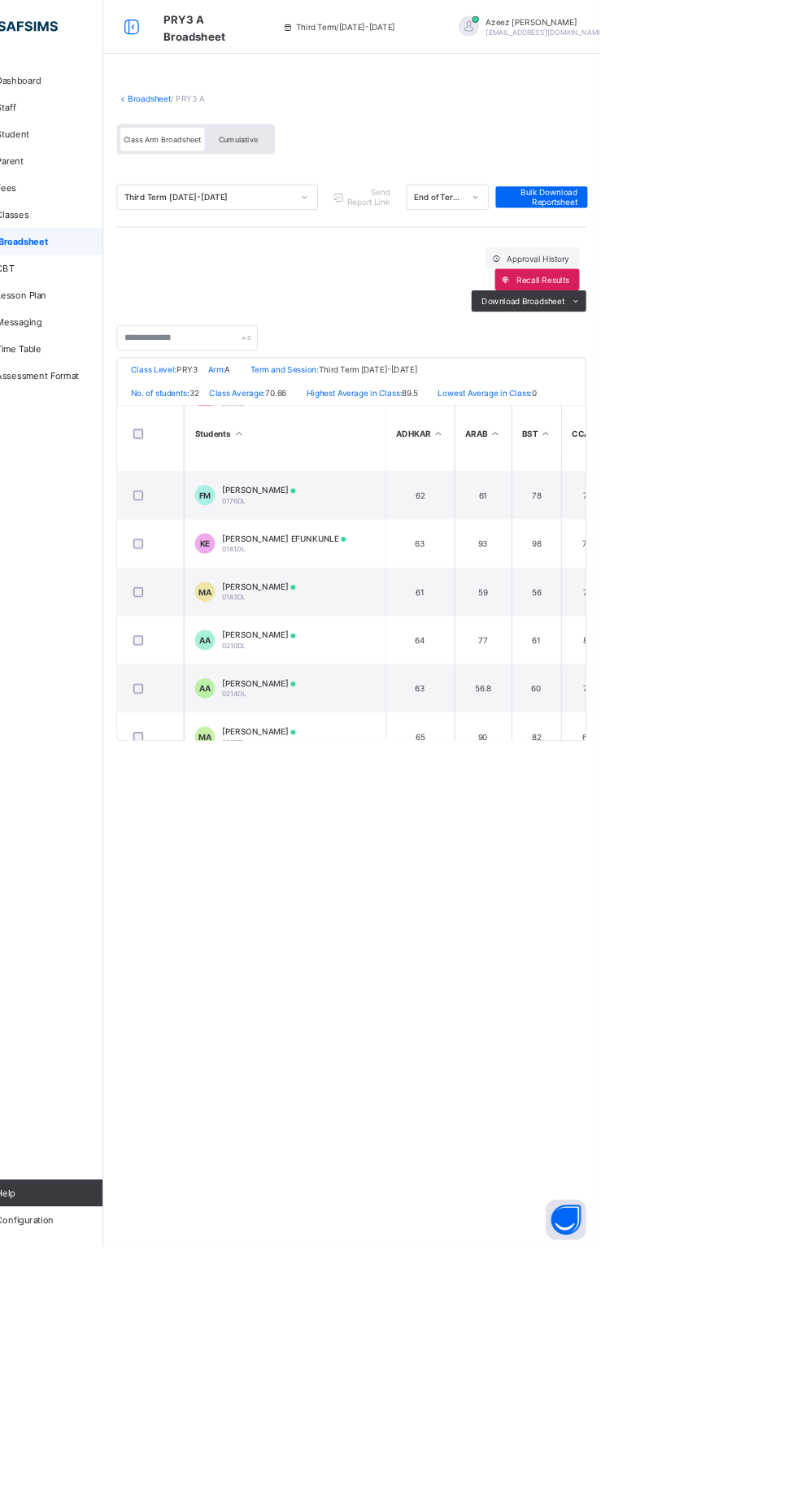
scroll to position [0, 0]
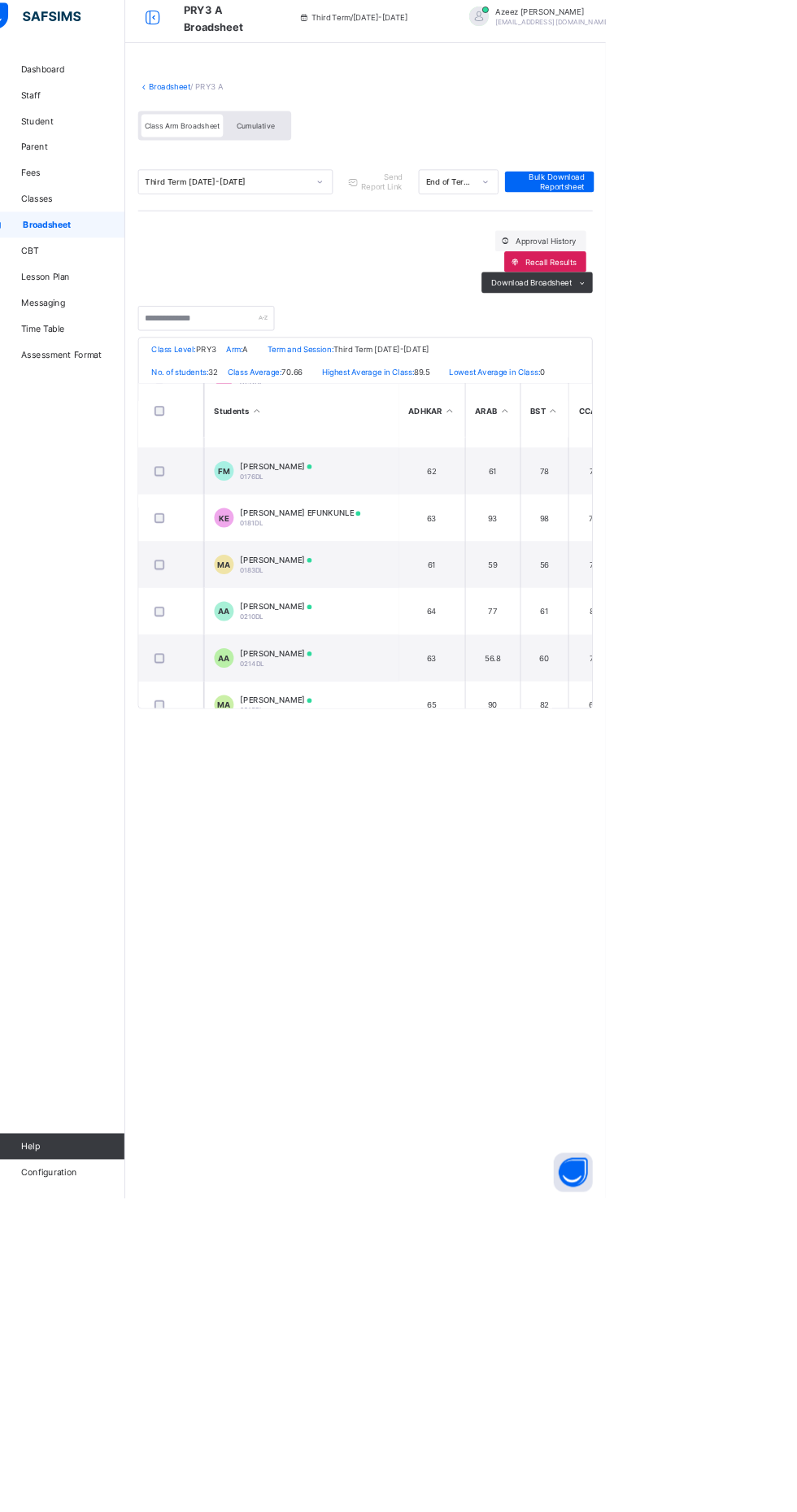
click at [319, 716] on span "MA" at bounding box center [318, 719] width 17 height 12
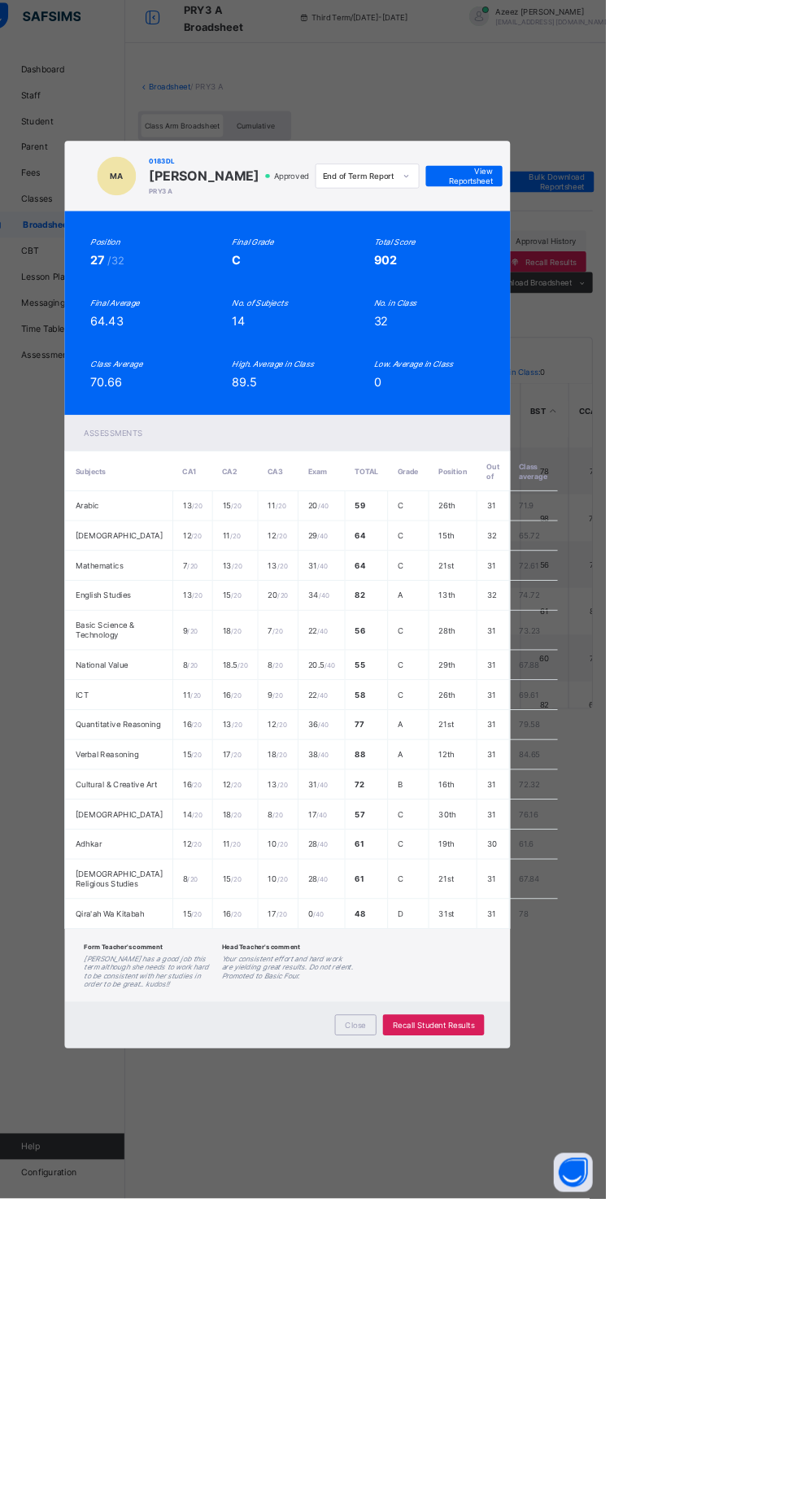
click at [656, 244] on span "View Reportsheet" at bounding box center [620, 232] width 72 height 25
click at [497, 1302] on span "Close" at bounding box center [484, 1295] width 26 height 12
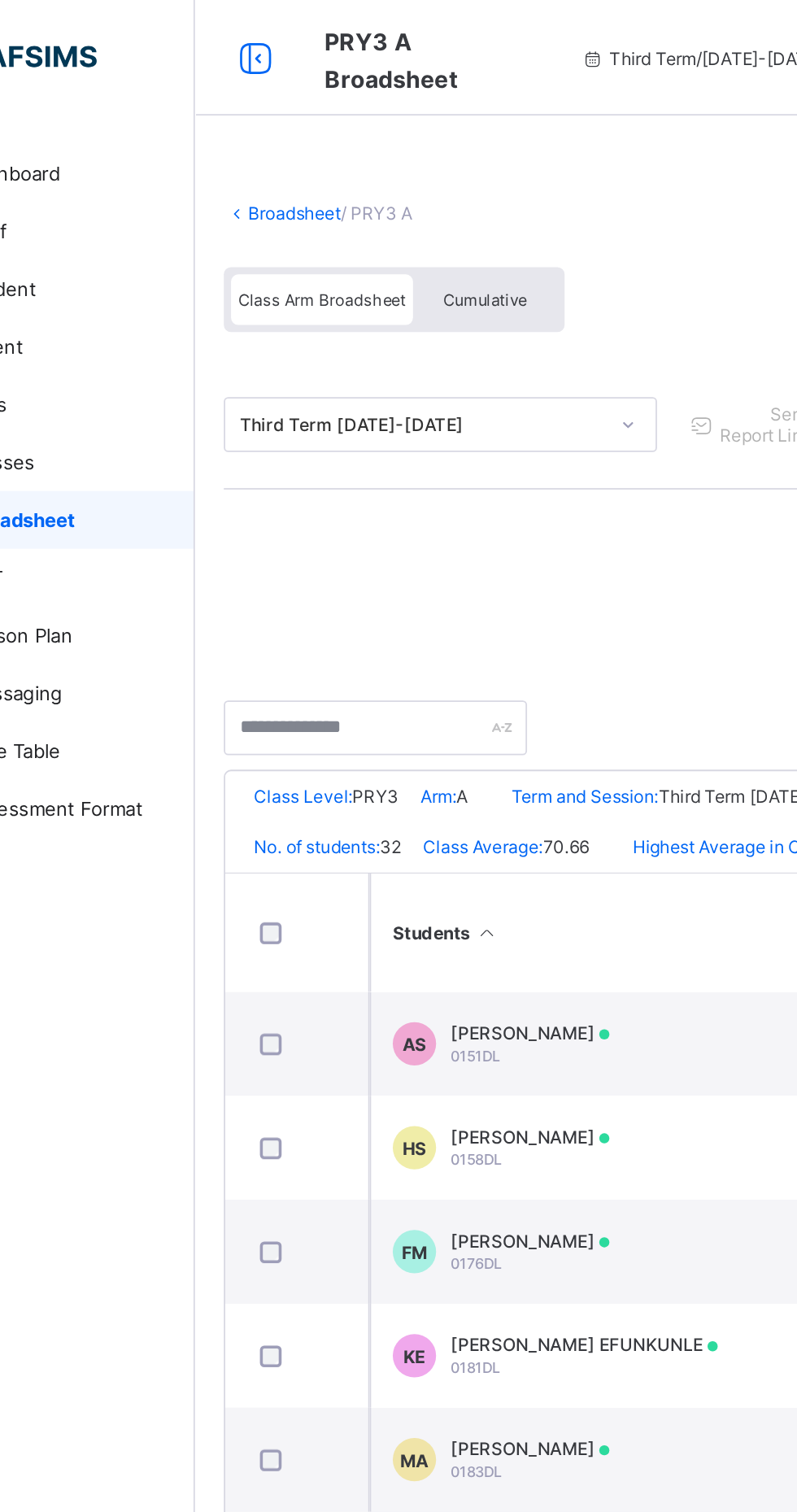
click at [227, 119] on link "Broadsheet" at bounding box center [251, 120] width 52 height 12
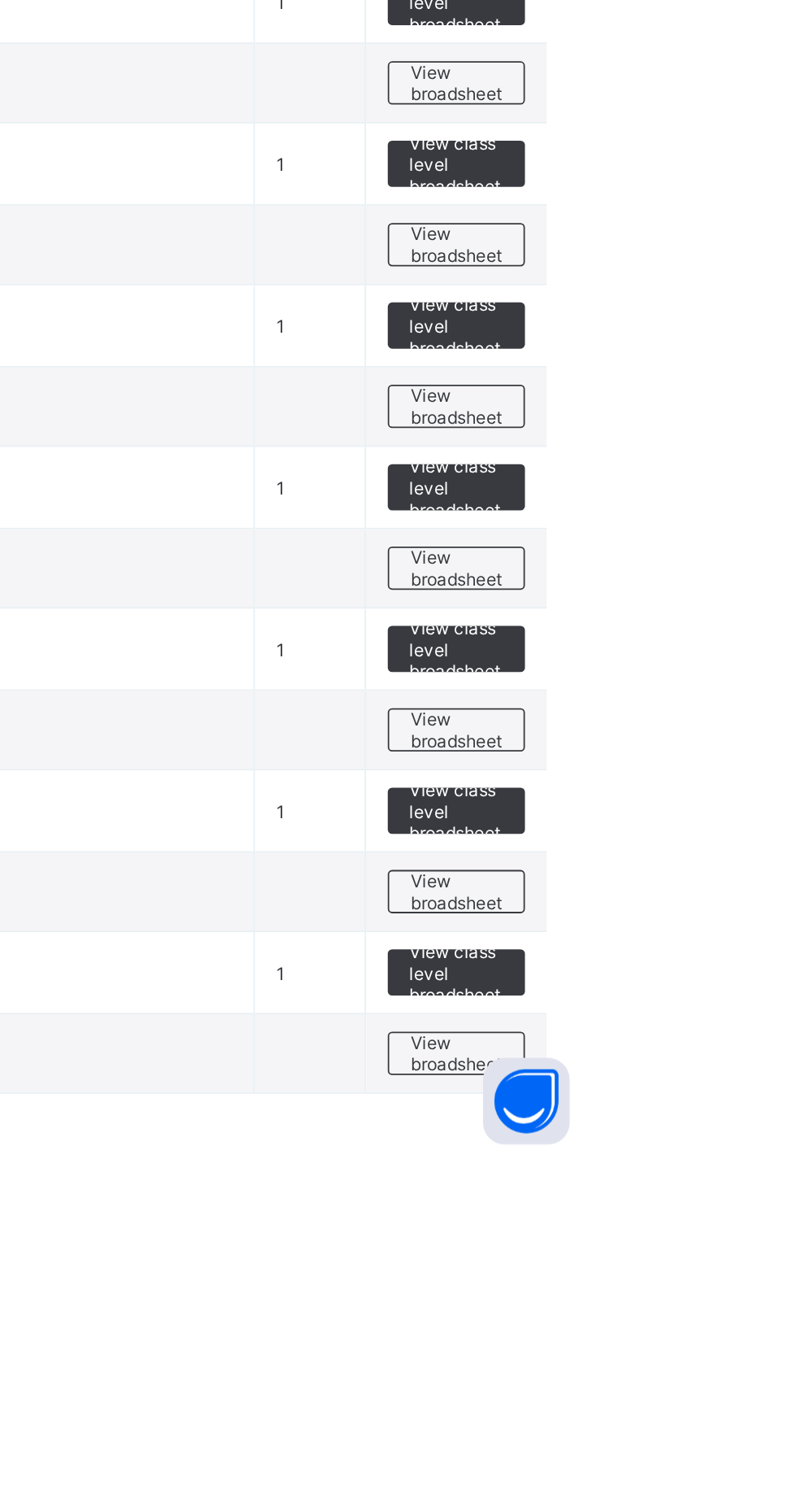
click at [721, 1265] on span "View broadsheet" at bounding box center [717, 1271] width 51 height 25
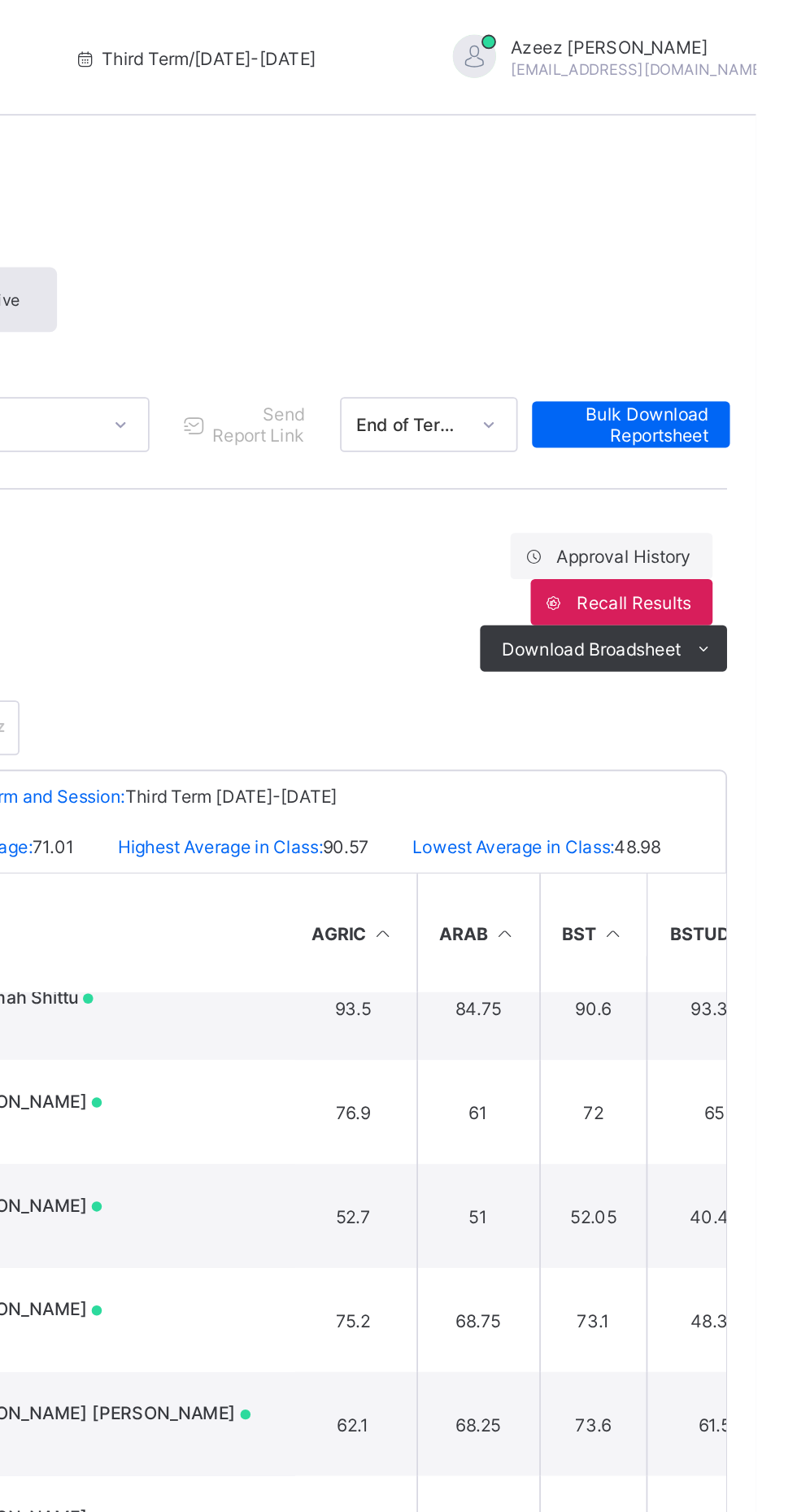
scroll to position [29, 4]
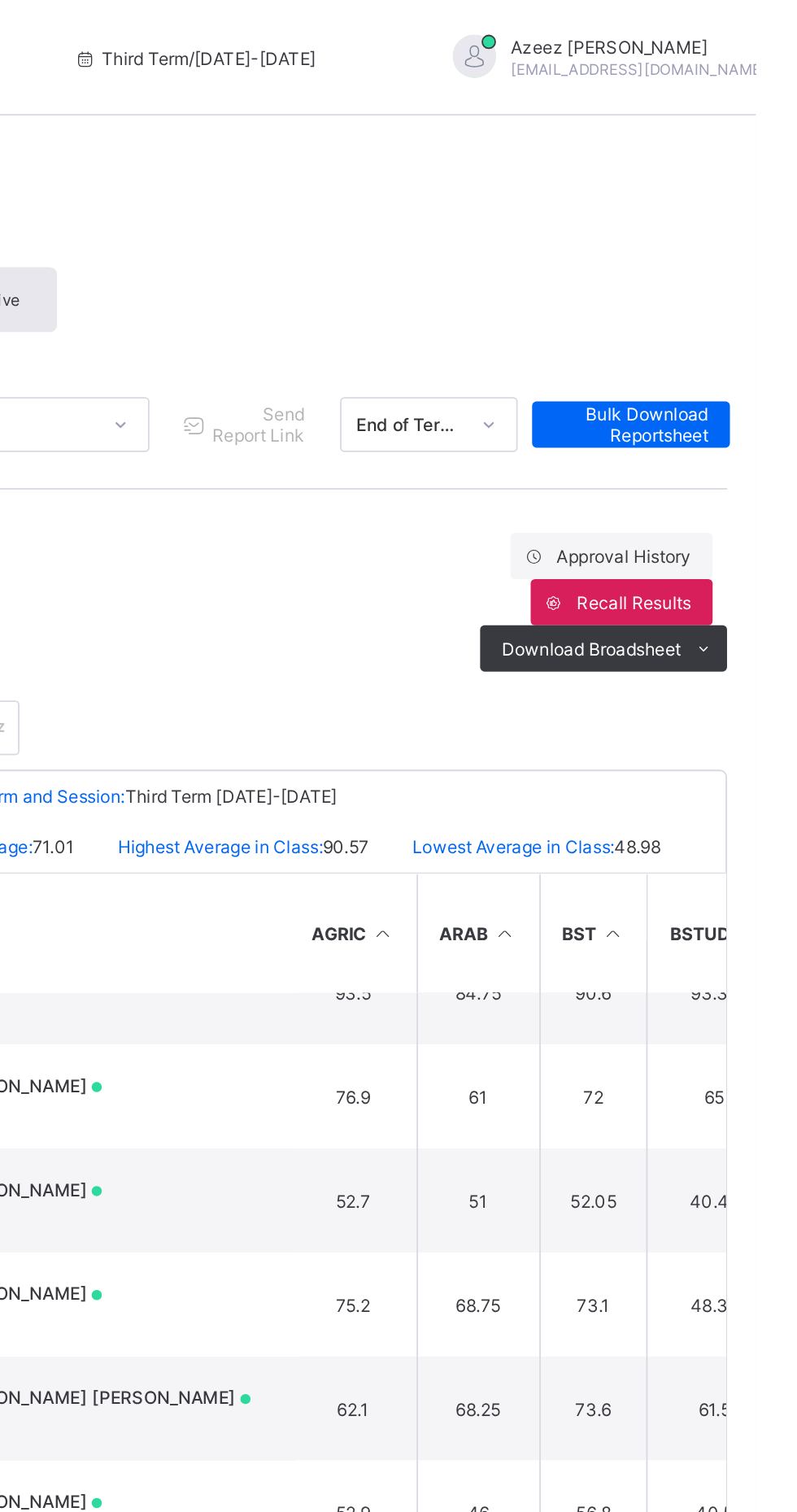
click at [725, 239] on span "Bulk Download Reportsheet" at bounding box center [727, 239] width 87 height 25
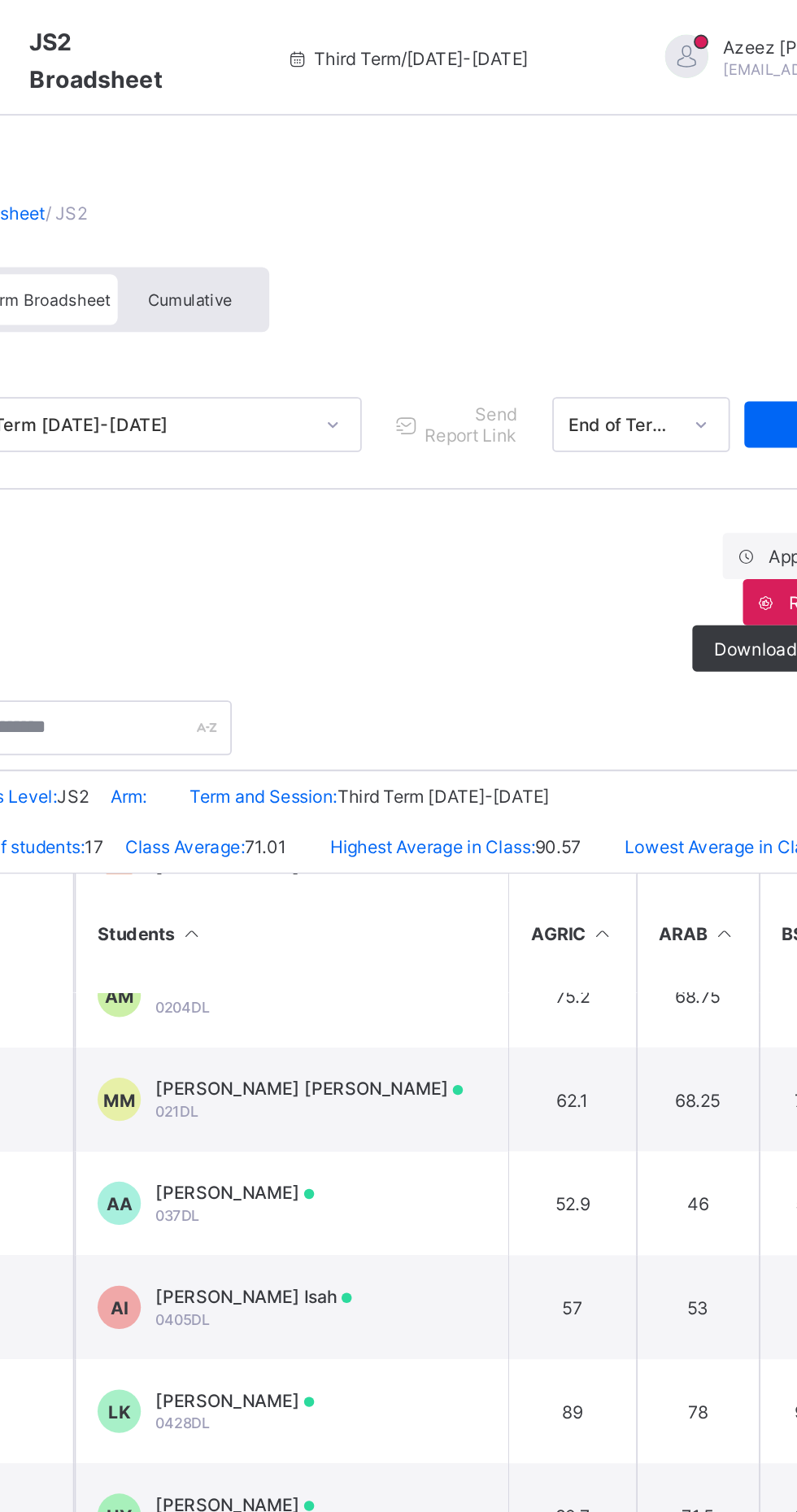
scroll to position [216, 0]
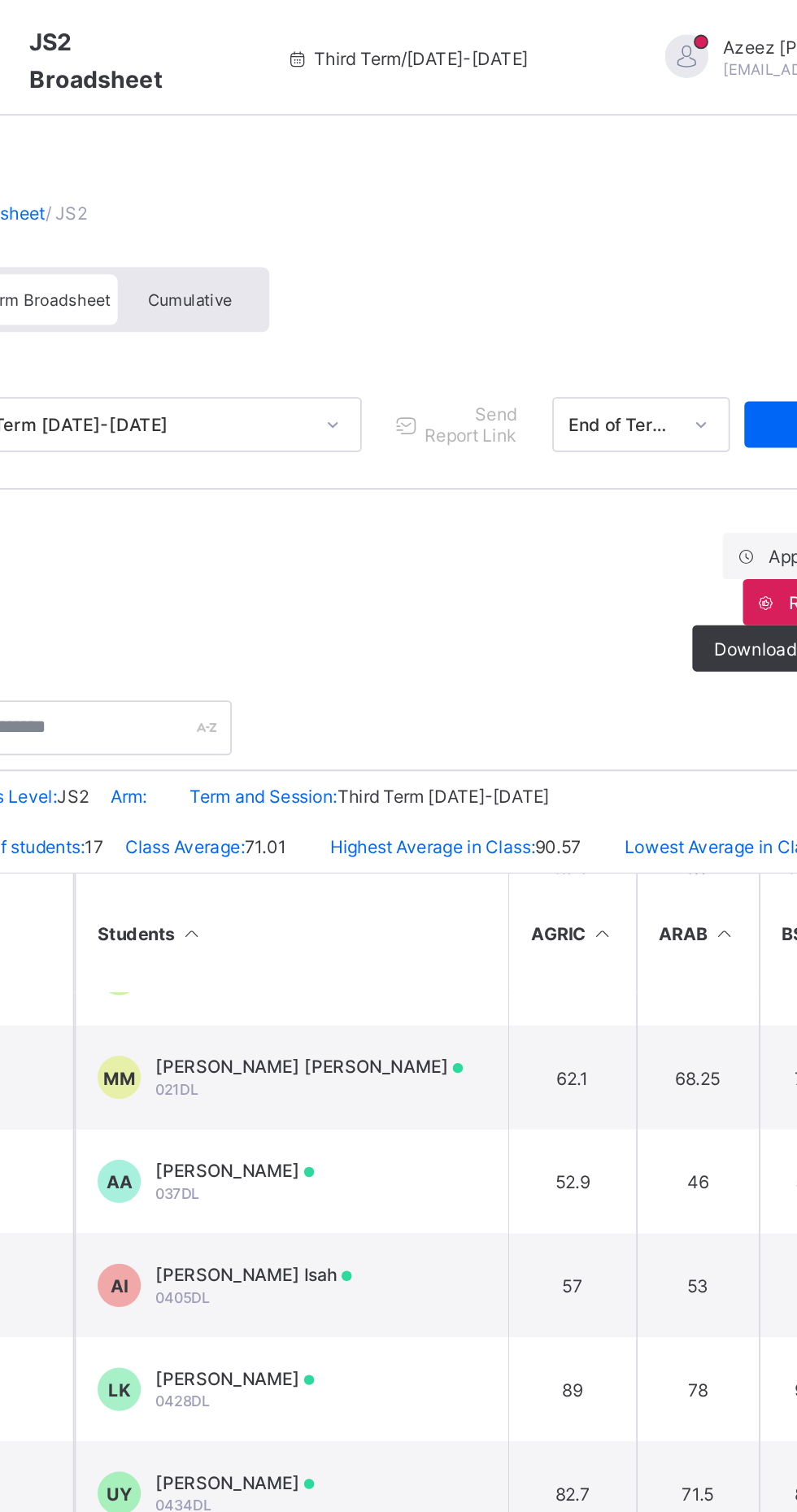
click at [489, 737] on td "AI Abdullahi Sani Isah 0405DL" at bounding box center [416, 723] width 244 height 59
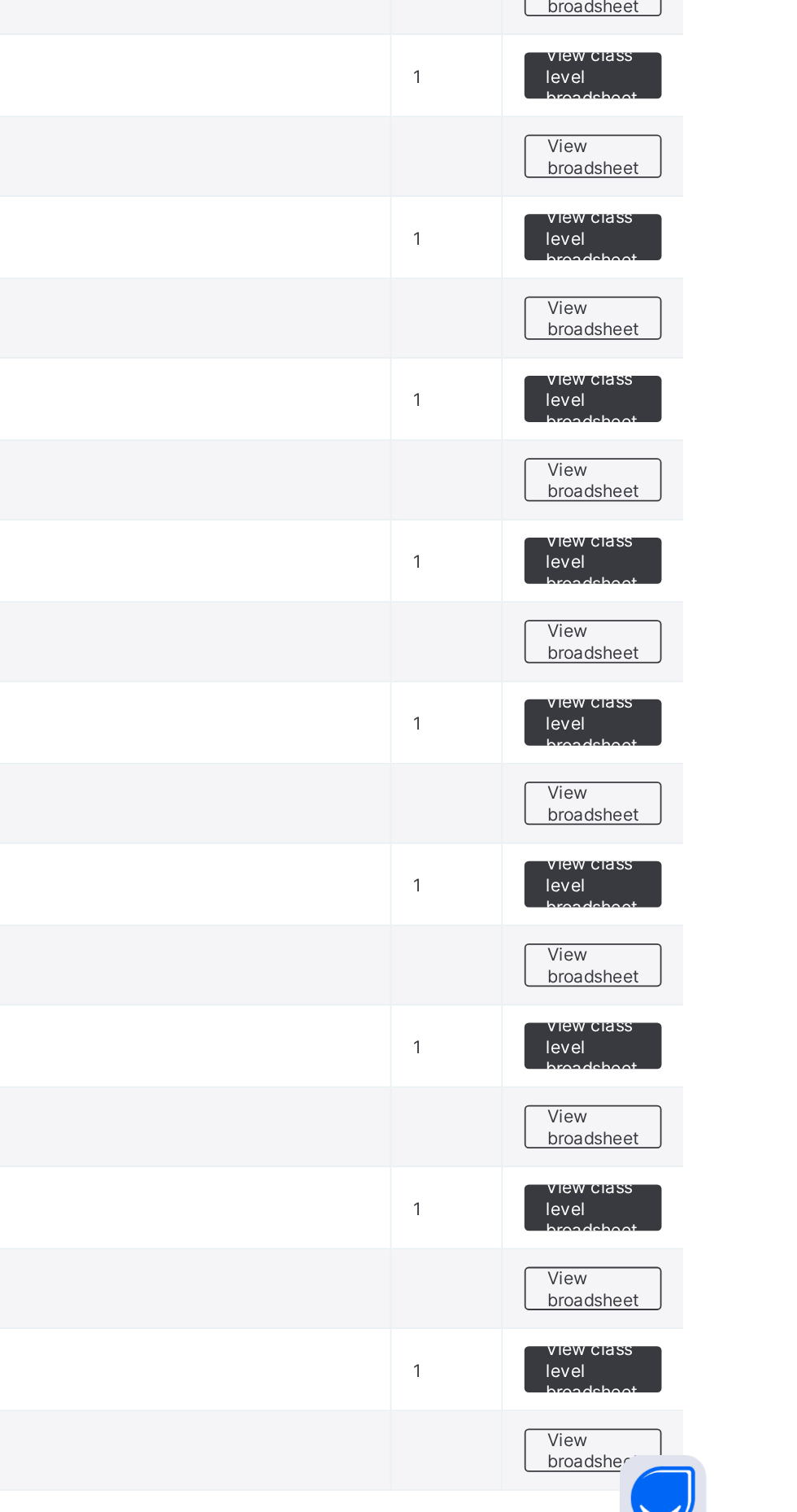
click at [722, 1277] on span "View broadsheet" at bounding box center [717, 1271] width 51 height 25
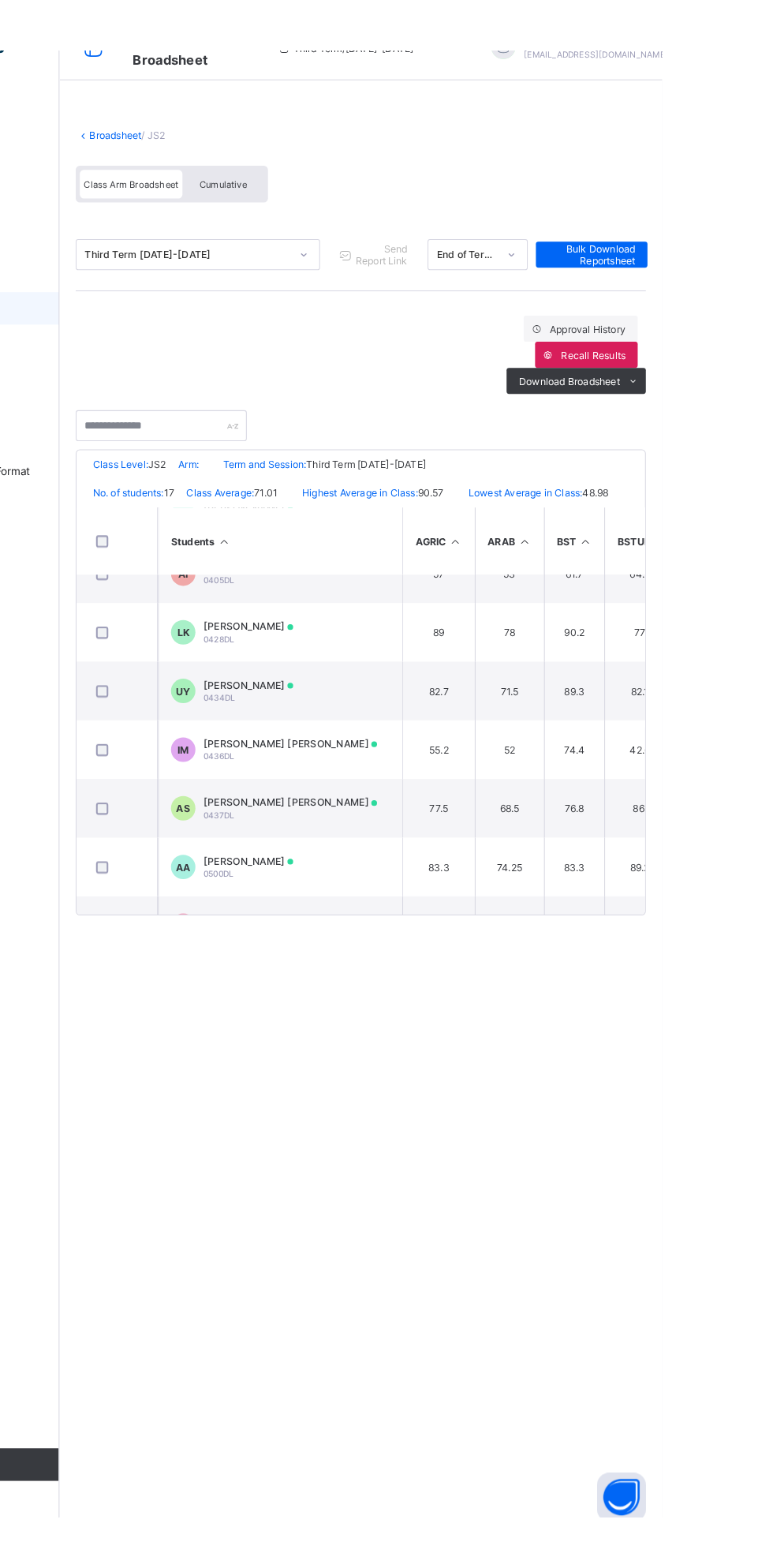
scroll to position [375, 0]
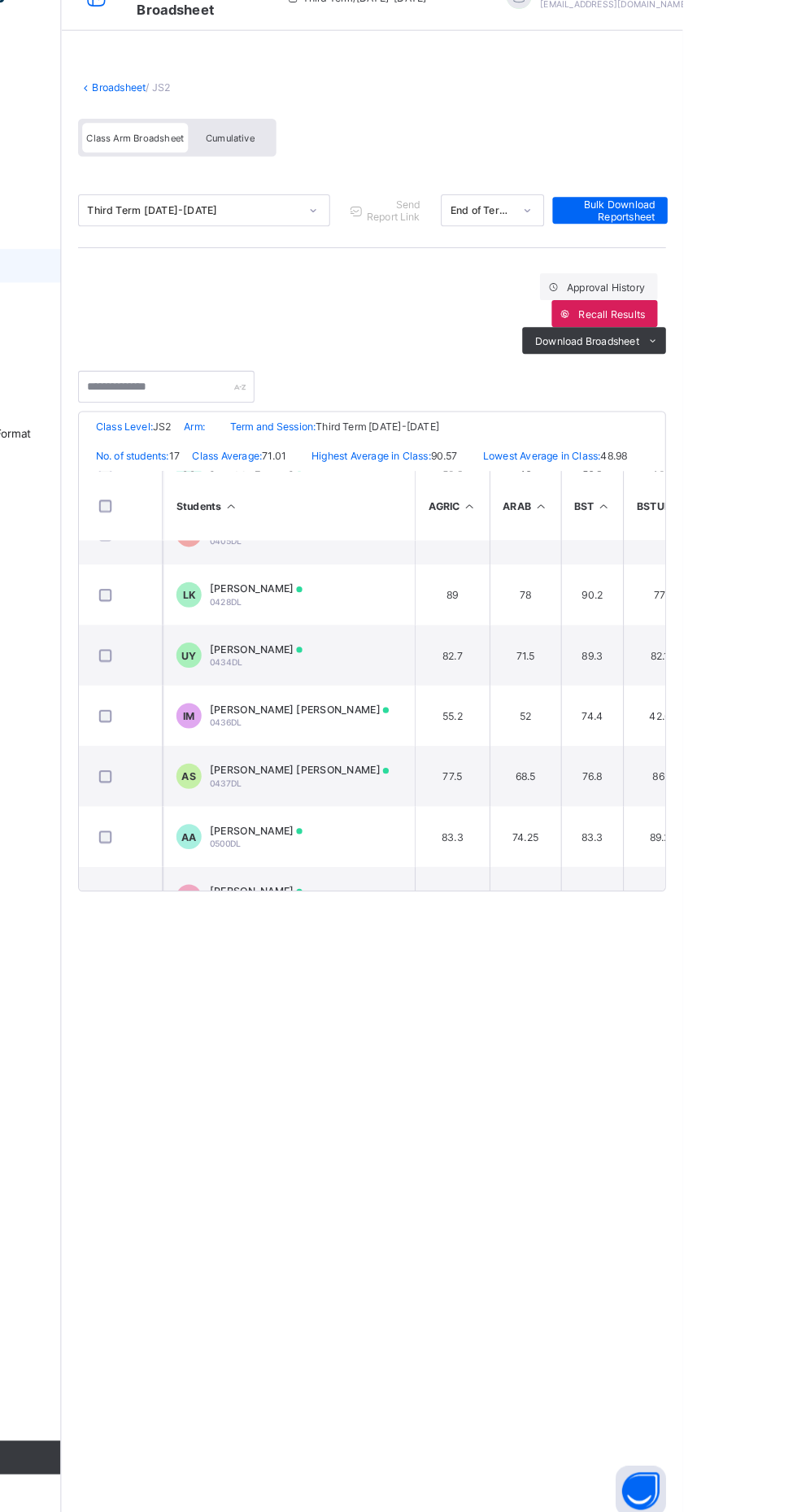
click at [431, 787] on span "Abubakar Sadiq Muhammad Sani" at bounding box center [426, 781] width 174 height 12
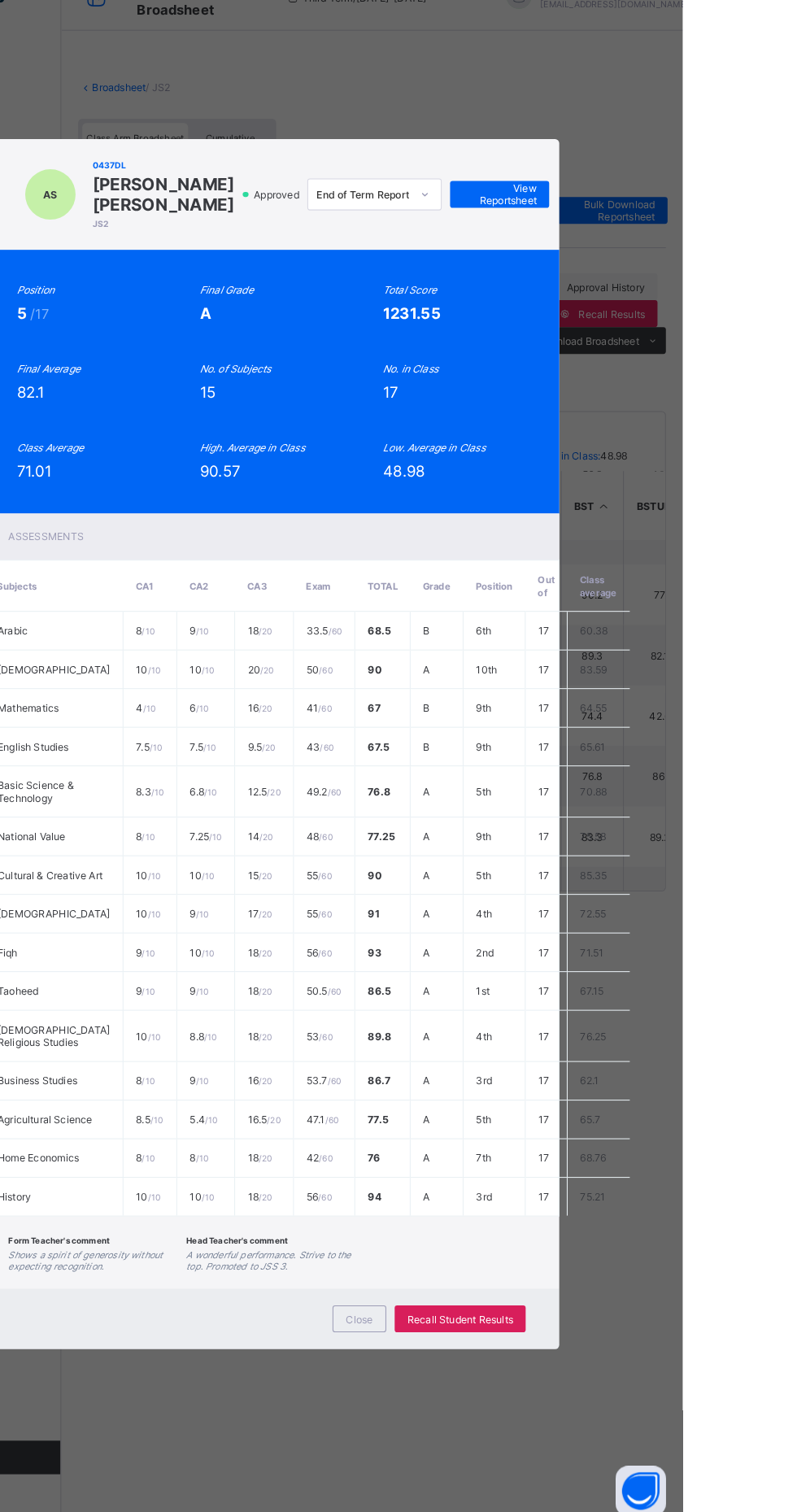
click at [656, 236] on span "View Reportsheet" at bounding box center [620, 224] width 72 height 25
click at [746, 1014] on td "67.15" at bounding box center [715, 996] width 60 height 38
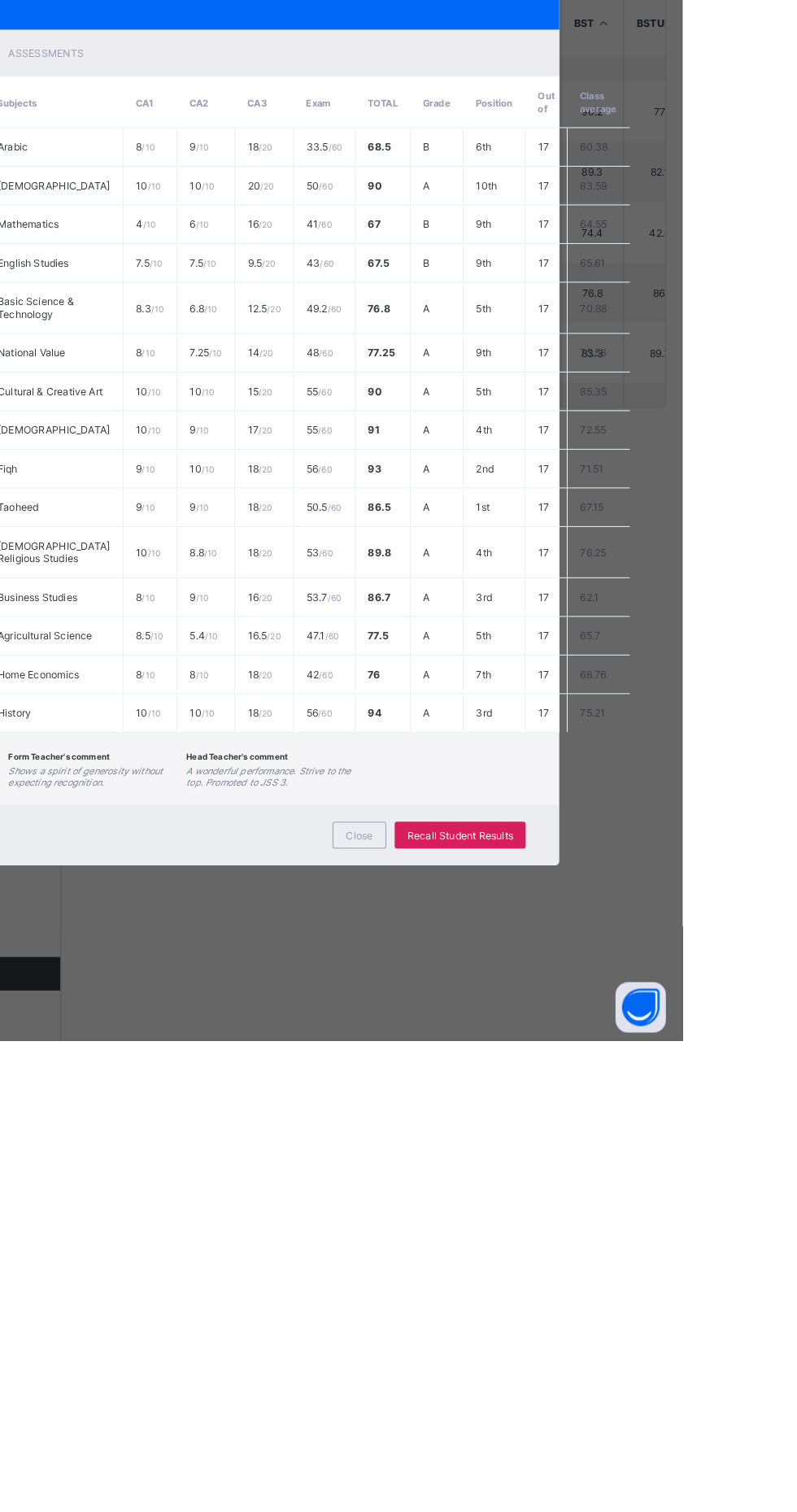
click at [497, 1319] on span "Close" at bounding box center [484, 1313] width 26 height 12
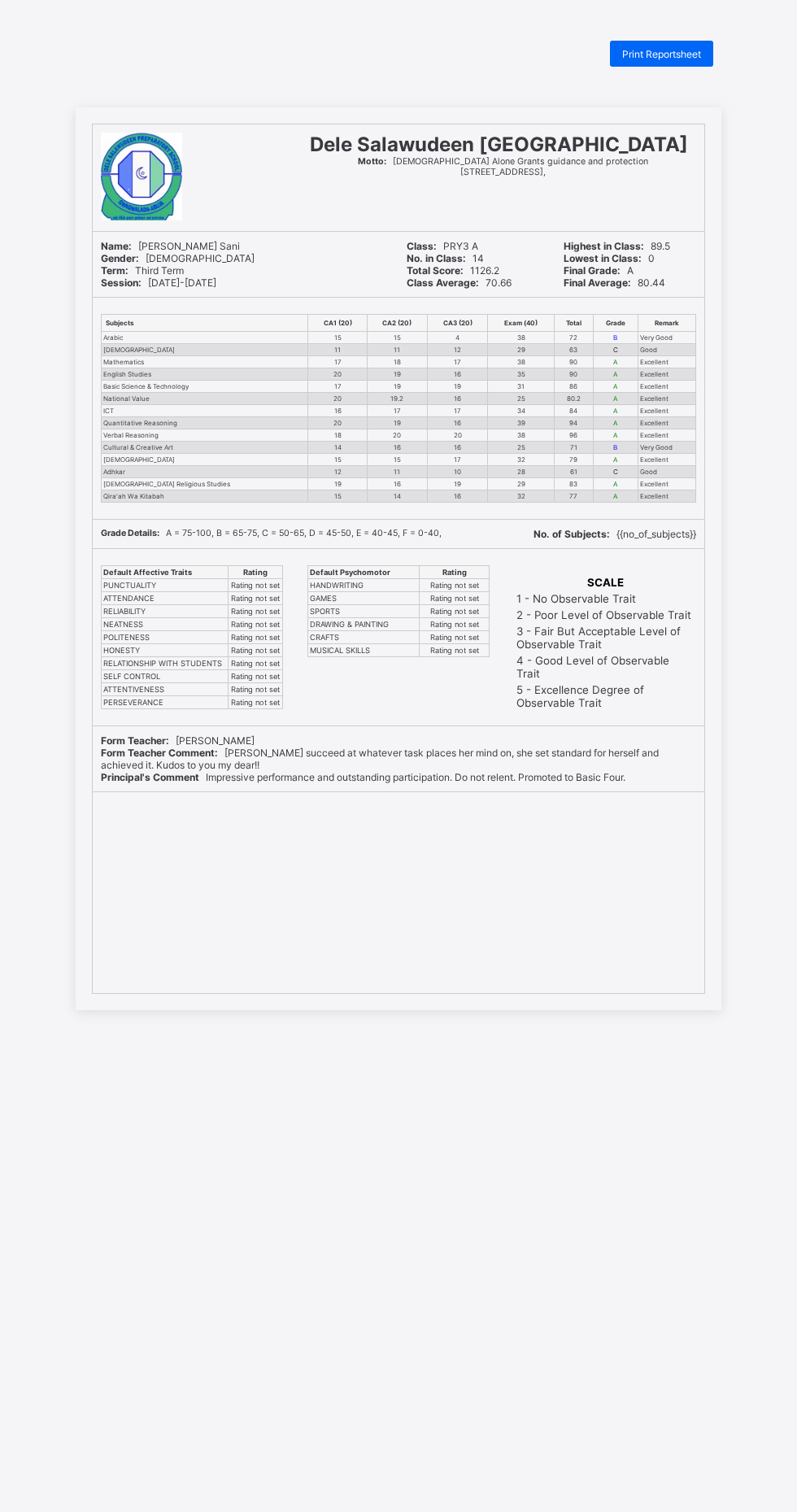
click at [672, 44] on div "Print Reportsheet" at bounding box center [662, 53] width 103 height 26
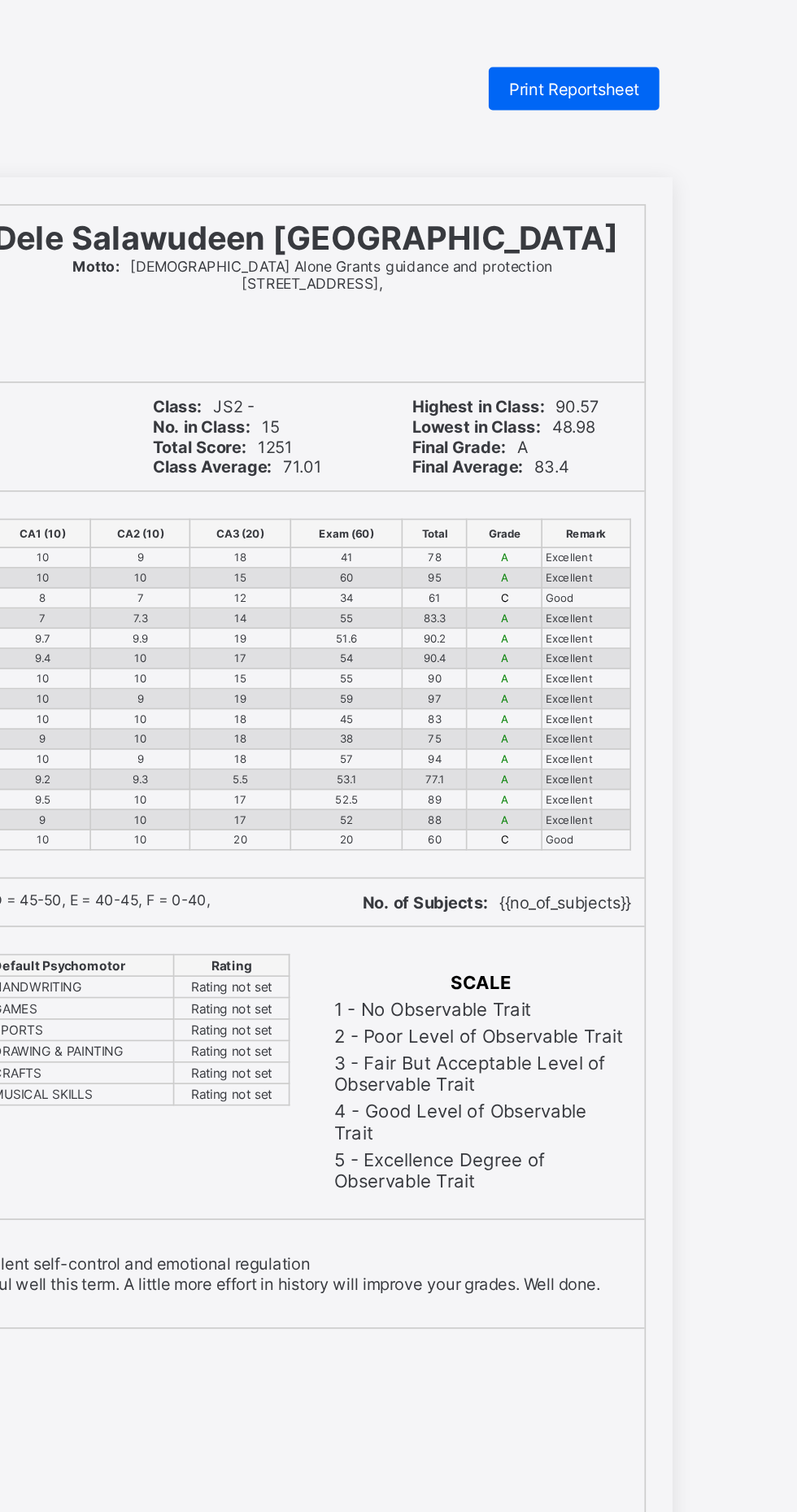
click at [643, 55] on span "Print Reportsheet" at bounding box center [662, 54] width 79 height 12
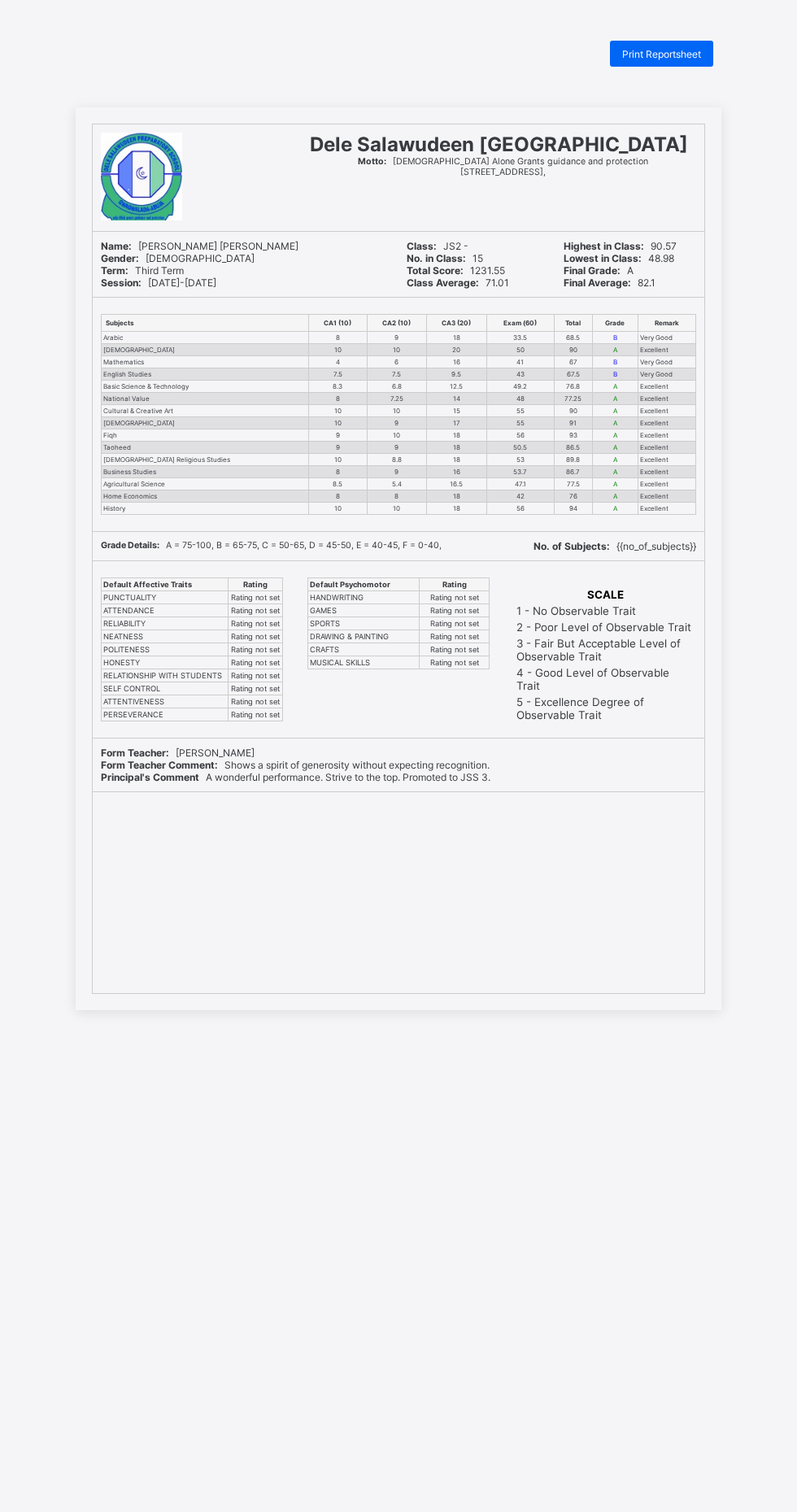
scroll to position [39, 0]
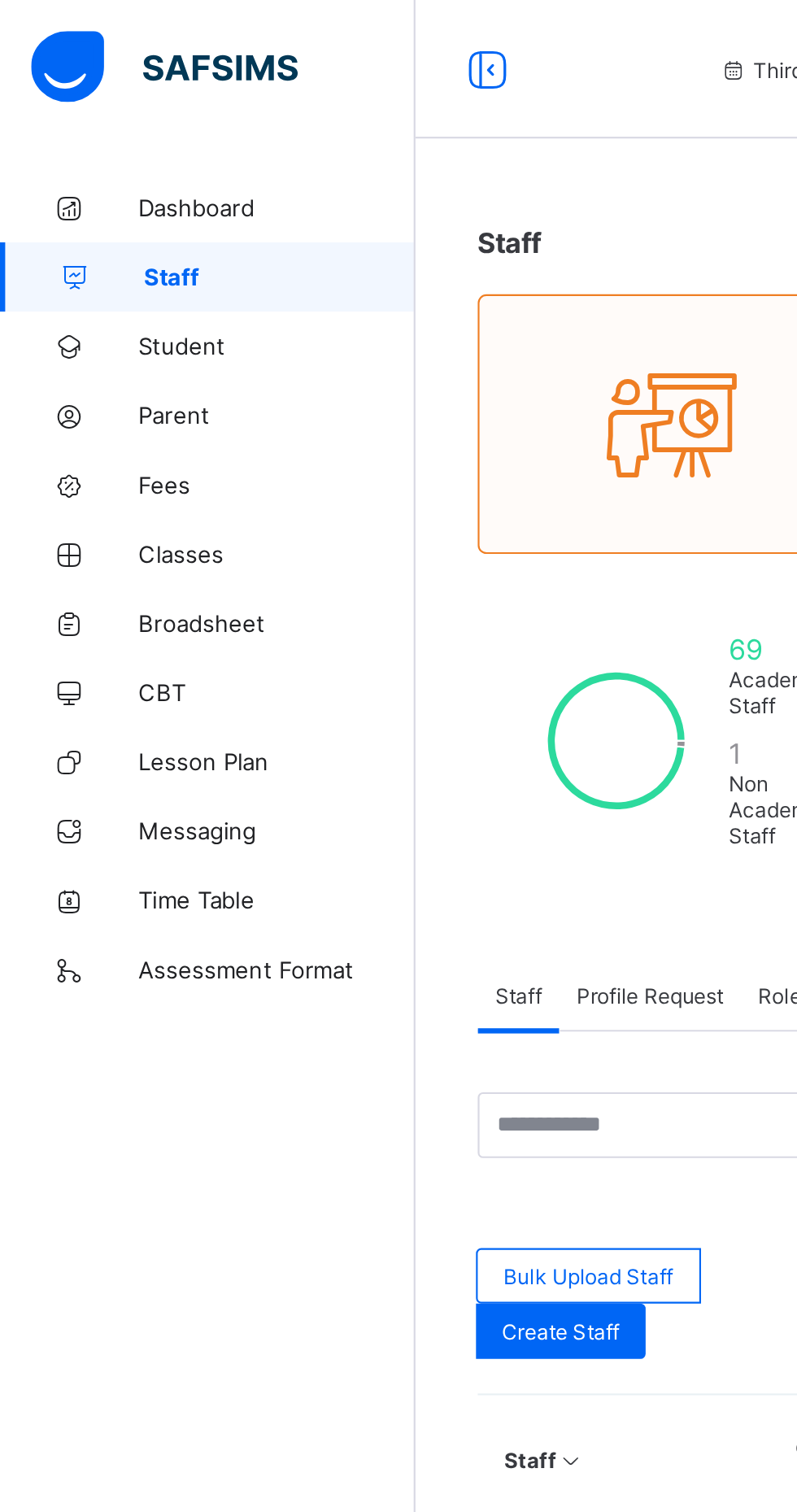
click at [84, 292] on span "Broadsheet" at bounding box center [130, 293] width 130 height 13
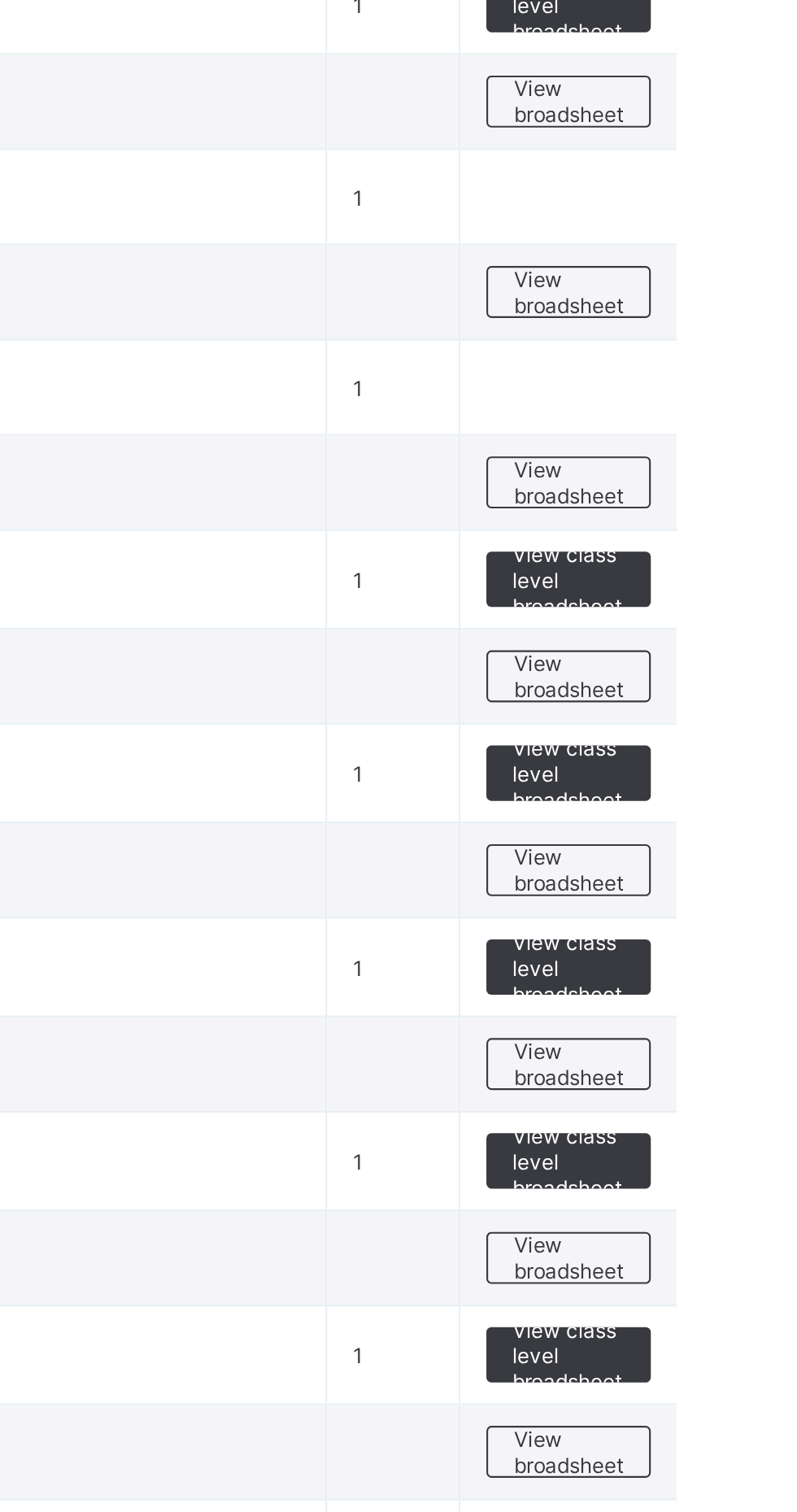
click at [709, 536] on span "View broadsheet" at bounding box center [717, 542] width 51 height 25
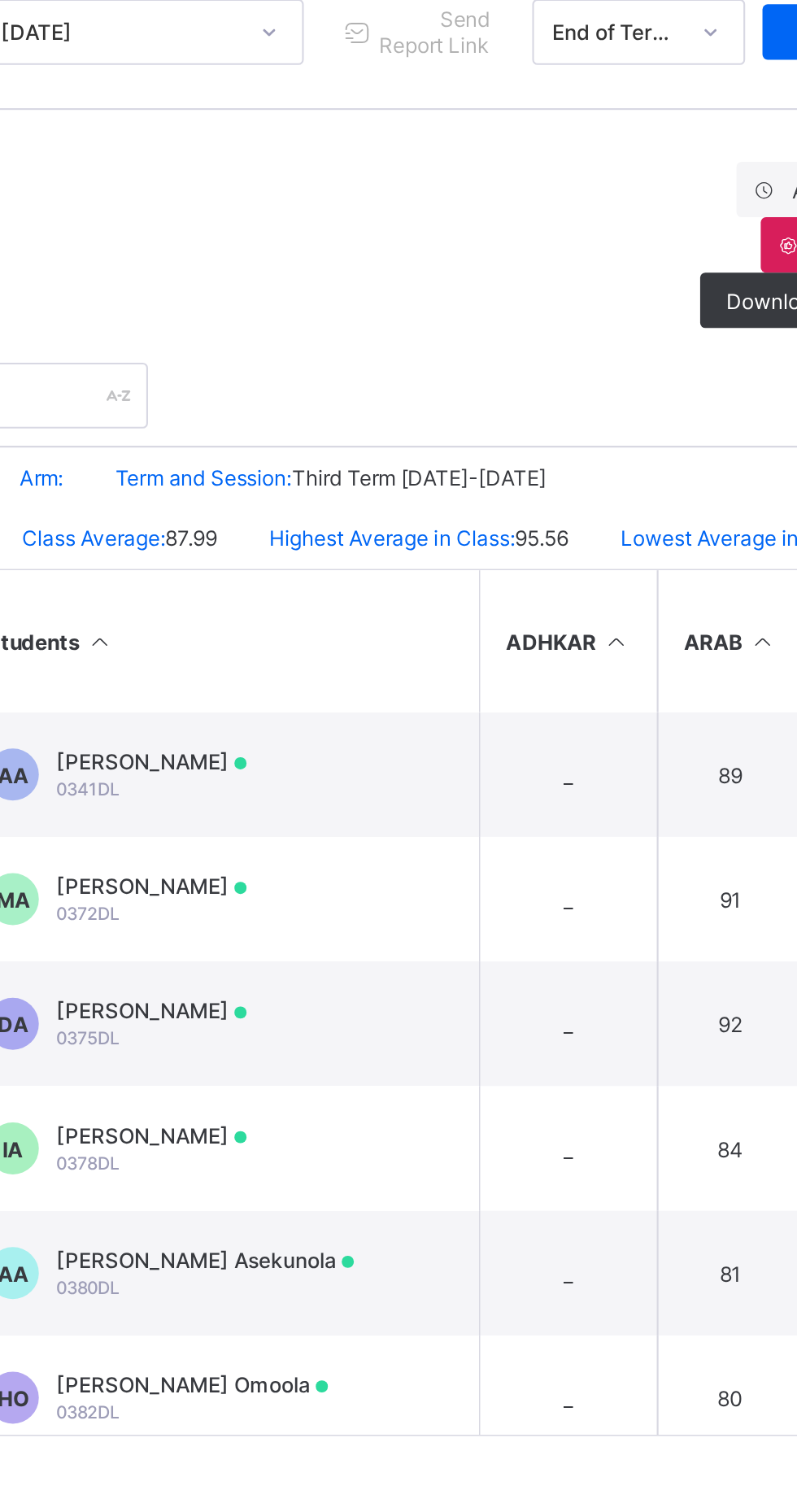
click at [687, 643] on td "91" at bounding box center [656, 646] width 69 height 59
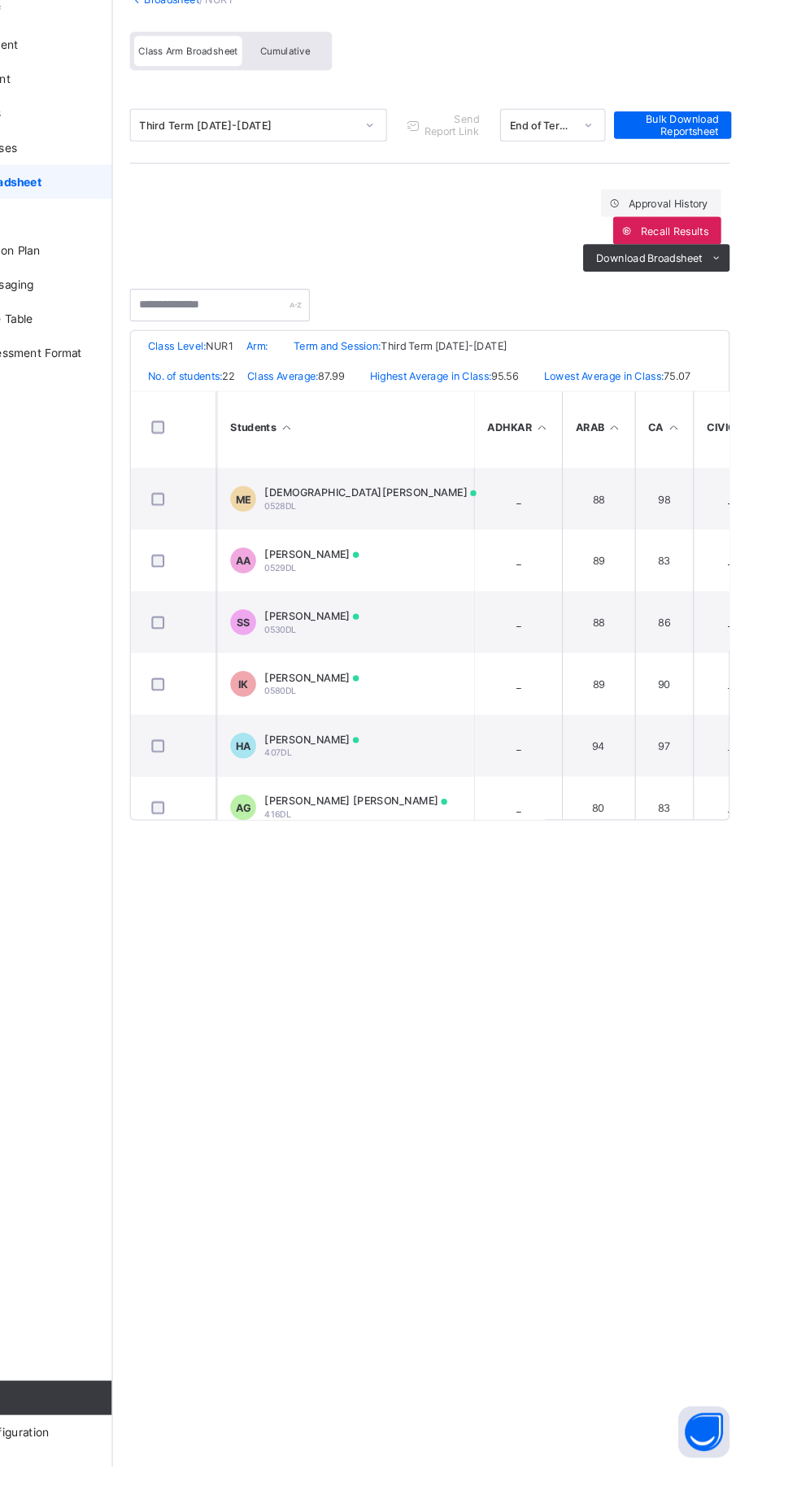
scroll to position [941, 0]
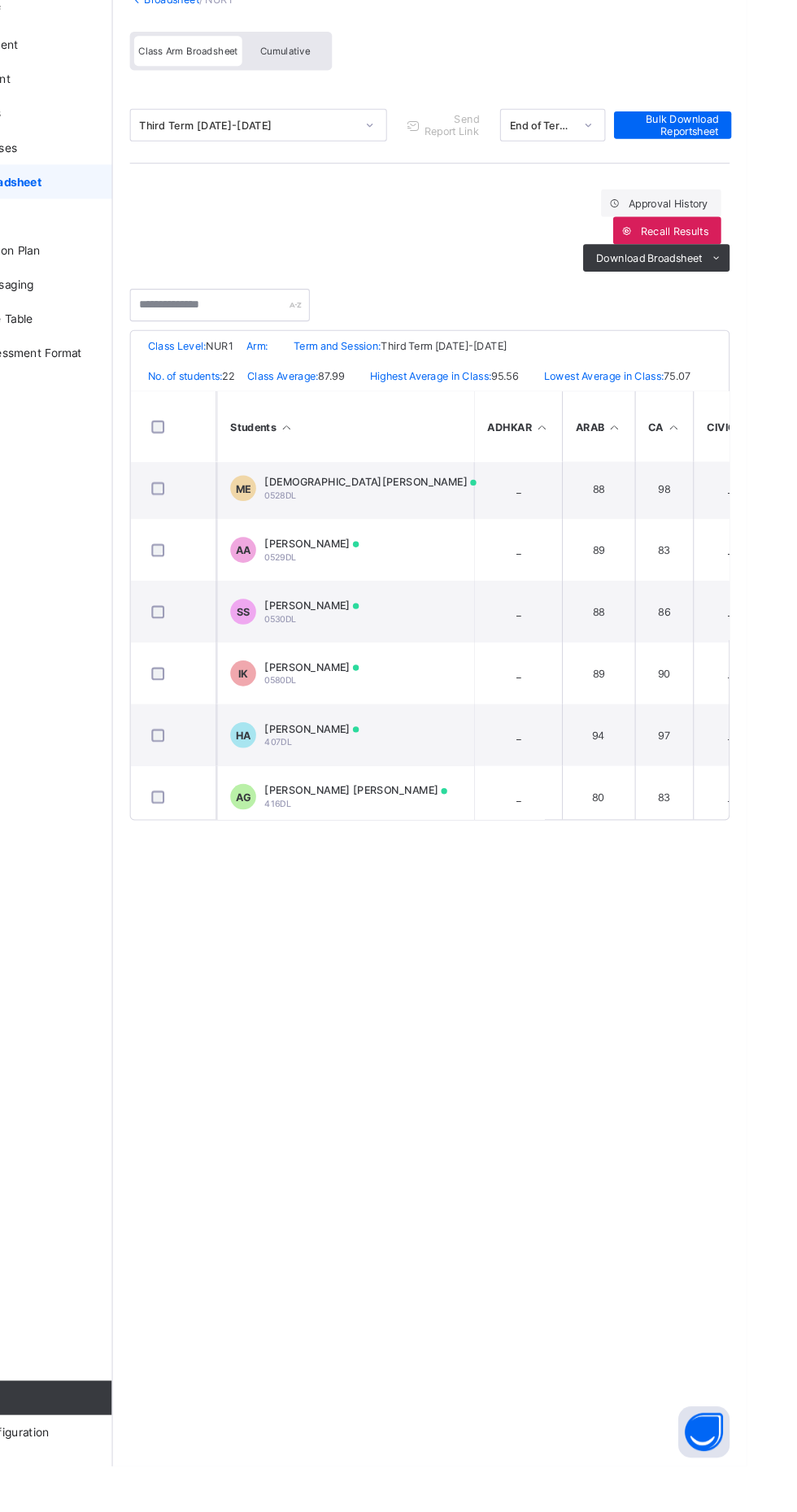
click at [429, 816] on span at bounding box center [426, 813] width 5 height 5
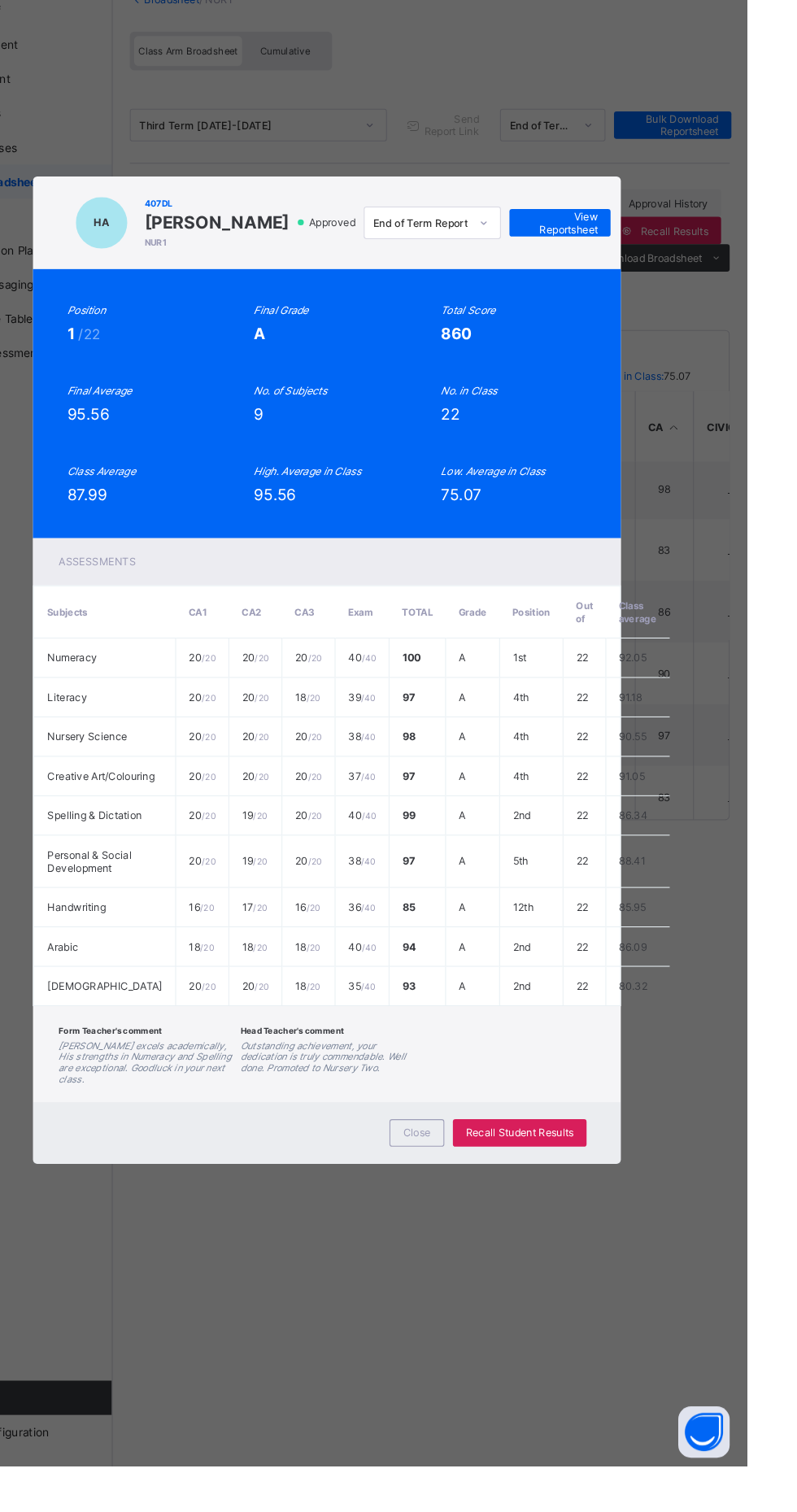
click at [656, 344] on span "View Reportsheet" at bounding box center [620, 332] width 72 height 25
